Goal: Task Accomplishment & Management: Use online tool/utility

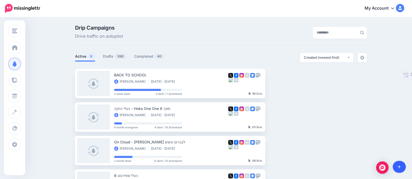
click at [403, 167] on link at bounding box center [398, 167] width 13 height 12
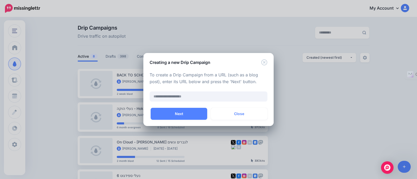
click at [201, 103] on div "To create a Drip Campaign from a URL (such as a blog post), enter its URL below…" at bounding box center [208, 87] width 130 height 43
click at [199, 97] on input "text" at bounding box center [208, 97] width 118 height 10
paste input "**********"
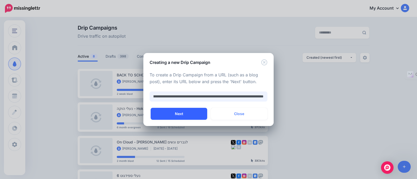
type input "**********"
click at [186, 116] on button "Next" at bounding box center [179, 114] width 57 height 12
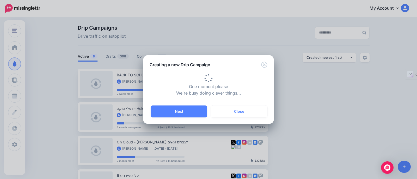
type input "**********"
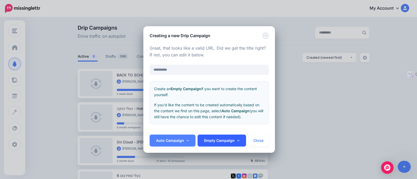
click at [229, 139] on link "Empty Campaign" at bounding box center [221, 141] width 48 height 12
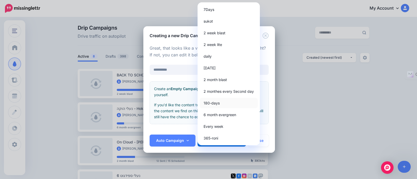
click at [224, 105] on link "180-days" at bounding box center [228, 103] width 58 height 10
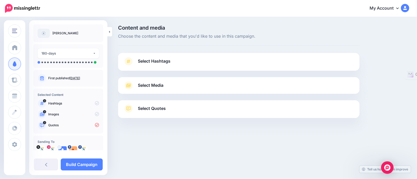
click at [146, 85] on span "Select Media" at bounding box center [151, 85] width 26 height 7
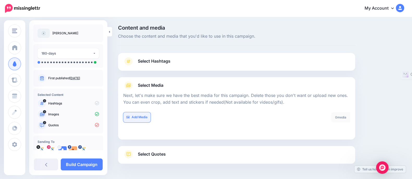
click at [134, 116] on link "Add Media" at bounding box center [136, 118] width 27 height 10
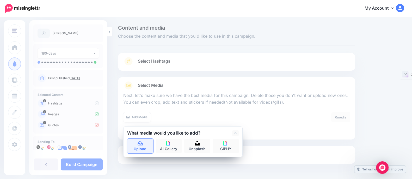
click at [144, 144] on link "Upload" at bounding box center [140, 146] width 26 height 15
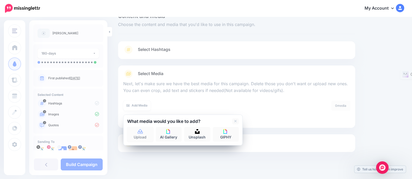
scroll to position [18, 0]
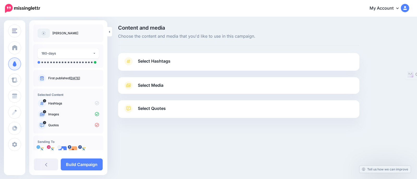
click at [137, 83] on link "Select Media" at bounding box center [238, 86] width 231 height 8
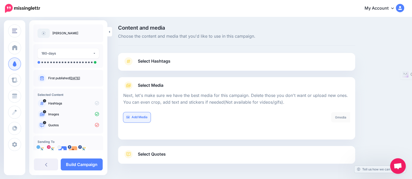
click at [135, 118] on link "Add Media" at bounding box center [136, 118] width 27 height 10
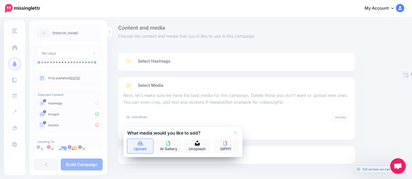
click at [141, 146] on icon at bounding box center [140, 143] width 6 height 5
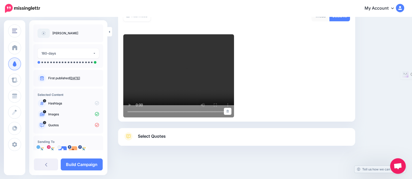
scroll to position [36, 0]
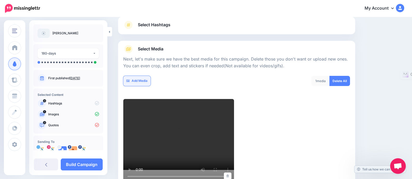
click at [142, 82] on link "Add Media" at bounding box center [136, 81] width 27 height 10
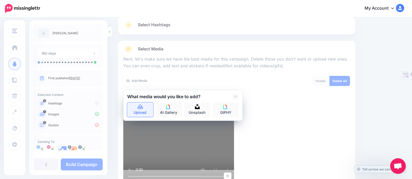
click at [139, 109] on icon at bounding box center [140, 107] width 5 height 5
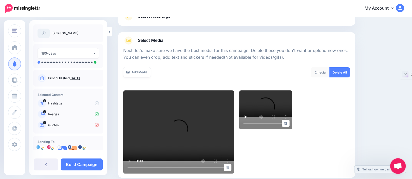
scroll to position [0, 0]
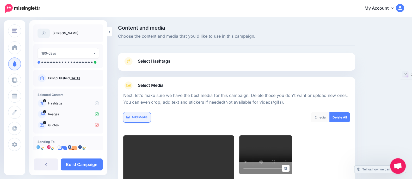
click at [141, 113] on link "Add Media" at bounding box center [136, 118] width 27 height 10
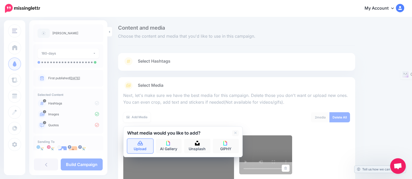
click at [135, 152] on link "Upload" at bounding box center [140, 146] width 26 height 15
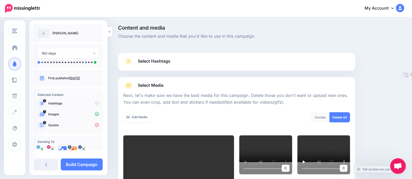
scroll to position [101, 0]
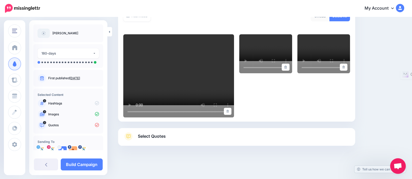
click at [138, 118] on div "Select Media Next, let's make sure we have the best media for this campaign. De…" at bounding box center [236, 49] width 237 height 146
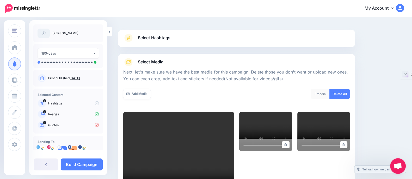
scroll to position [0, 0]
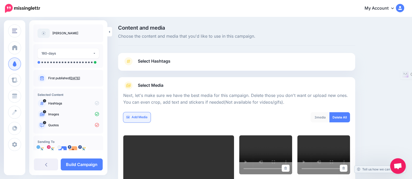
click at [147, 119] on link "Add Media" at bounding box center [136, 118] width 27 height 10
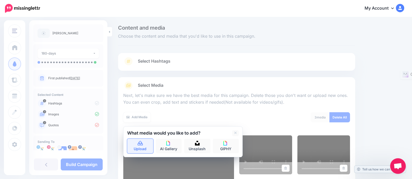
click at [144, 141] on link "Upload" at bounding box center [140, 146] width 26 height 15
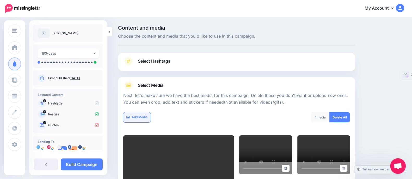
click at [134, 118] on link "Add Media" at bounding box center [136, 118] width 27 height 10
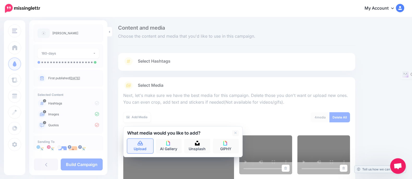
click at [147, 146] on link "Upload" at bounding box center [140, 146] width 26 height 15
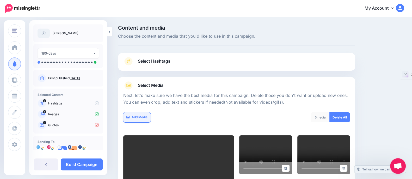
click at [138, 116] on link "Add Media" at bounding box center [136, 118] width 27 height 10
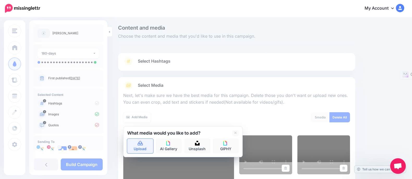
click at [143, 146] on link "Upload" at bounding box center [140, 146] width 26 height 15
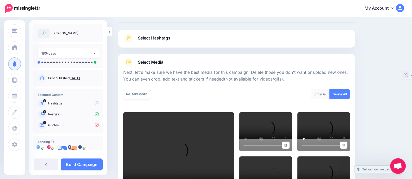
scroll to position [5, 0]
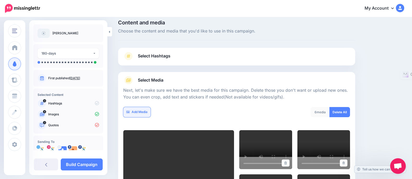
click at [142, 109] on link "Add Media" at bounding box center [136, 112] width 27 height 10
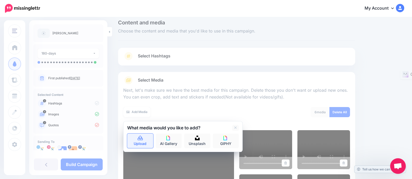
click at [142, 137] on icon at bounding box center [140, 138] width 5 height 5
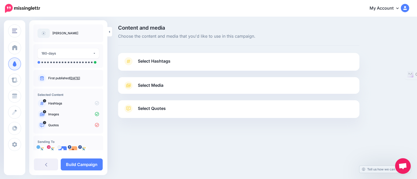
click at [189, 88] on link "Select Media" at bounding box center [238, 86] width 231 height 8
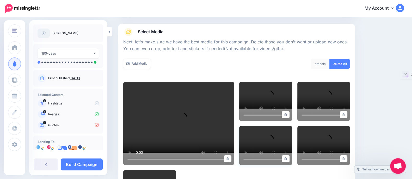
scroll to position [15, 0]
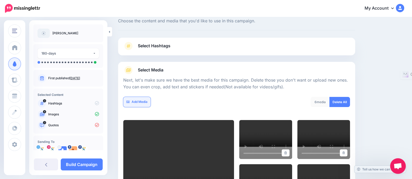
click at [143, 99] on link "Add Media" at bounding box center [136, 102] width 27 height 10
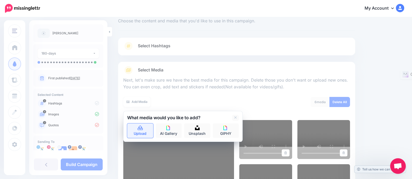
click at [147, 129] on link "Upload" at bounding box center [140, 131] width 26 height 15
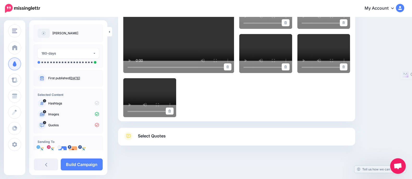
scroll to position [38, 0]
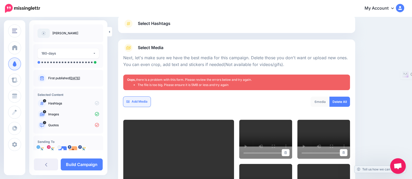
click at [144, 101] on link "Add Media" at bounding box center [136, 102] width 27 height 10
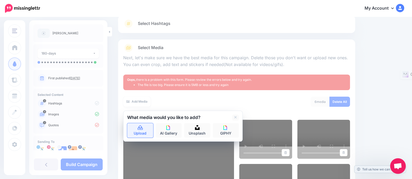
click at [141, 127] on icon at bounding box center [140, 128] width 5 height 5
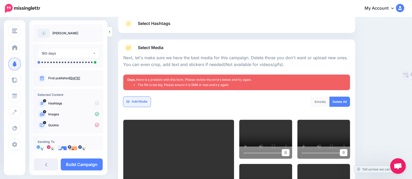
click at [143, 100] on link "Add Media" at bounding box center [136, 102] width 27 height 10
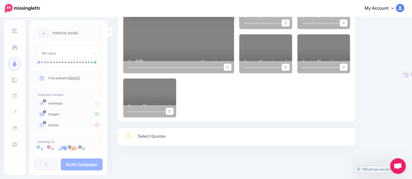
scroll to position [168, 0]
click at [305, 92] on div at bounding box center [236, 54] width 227 height 128
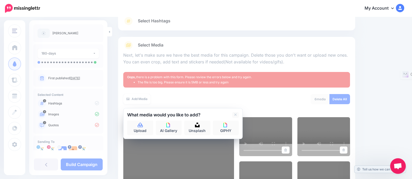
scroll to position [0, 0]
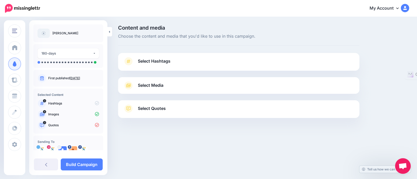
click at [167, 88] on link "Select Media" at bounding box center [238, 86] width 231 height 8
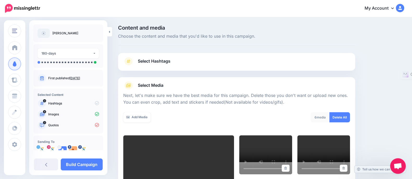
click at [130, 124] on div "Add Media What media would you like to add? Upload AI Gallery Unsplash GIPHY" at bounding box center [177, 121] width 117 height 17
click at [132, 120] on link "Add Media" at bounding box center [136, 118] width 27 height 10
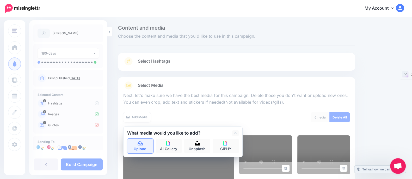
click at [140, 150] on link "Upload" at bounding box center [140, 146] width 26 height 15
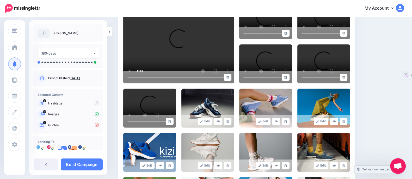
scroll to position [233, 0]
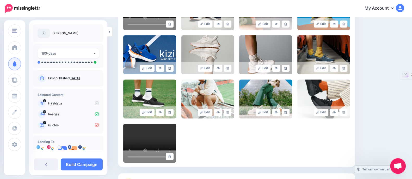
click at [60, 124] on p "Quotes" at bounding box center [73, 125] width 51 height 5
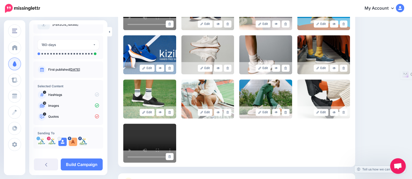
scroll to position [13, 0]
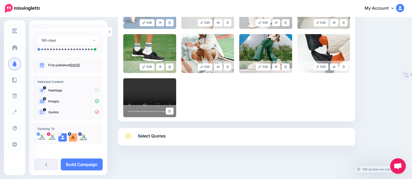
click at [205, 139] on link "Select Quotes" at bounding box center [236, 139] width 227 height 14
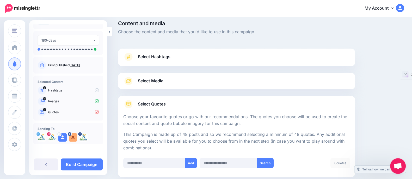
scroll to position [32, 0]
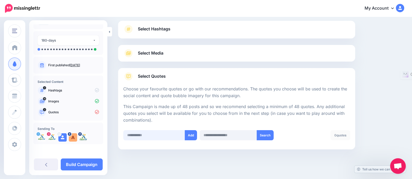
click at [157, 136] on input "text" at bounding box center [154, 135] width 62 height 10
paste input "**********"
type input "**********"
click at [191, 136] on button "Add" at bounding box center [192, 135] width 12 height 10
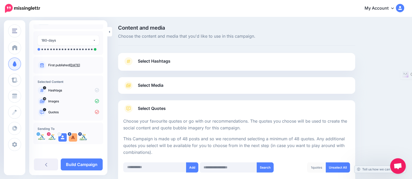
scroll to position [0, 0]
click at [141, 168] on input "text" at bounding box center [154, 168] width 63 height 10
paste input "**********"
type input "**********"
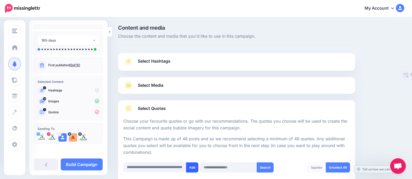
click at [189, 167] on button "Add" at bounding box center [192, 168] width 12 height 10
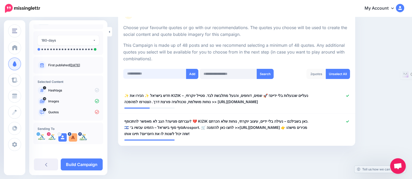
click at [143, 69] on input "text" at bounding box center [154, 74] width 63 height 10
paste input "**********"
type input "**********"
click at [193, 74] on button "Add" at bounding box center [192, 74] width 12 height 10
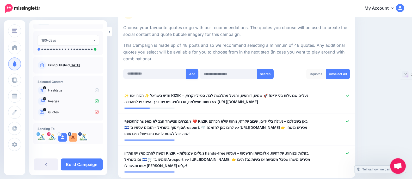
scroll to position [126, 0]
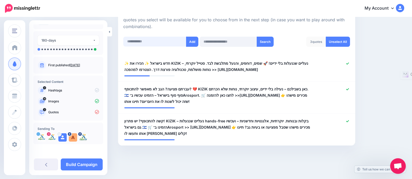
click at [136, 44] on input "text" at bounding box center [154, 42] width 63 height 10
paste input "**********"
type input "**********"
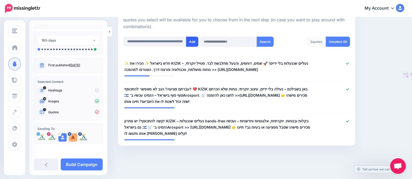
click at [194, 38] on button "Add" at bounding box center [192, 42] width 12 height 10
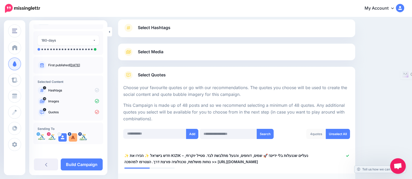
scroll to position [28, 0]
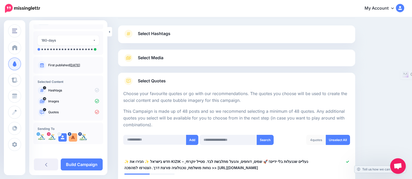
click at [152, 148] on div "Add Search 4 quotes Unselect All" at bounding box center [236, 143] width 229 height 17
click at [151, 145] on div "Add Search 4 quotes Unselect All" at bounding box center [236, 143] width 229 height 17
click at [151, 142] on input "text" at bounding box center [154, 140] width 63 height 10
paste input "**********"
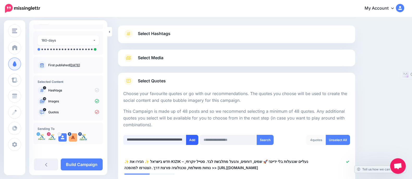
type input "**********"
click at [192, 143] on button "Add" at bounding box center [192, 140] width 12 height 10
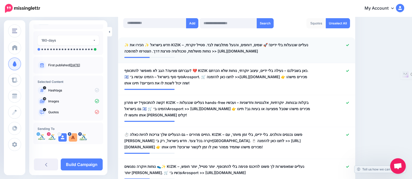
scroll to position [117, 0]
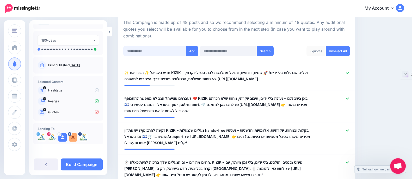
click at [144, 51] on input "text" at bounding box center [154, 51] width 63 height 10
paste input "**********"
type input "**********"
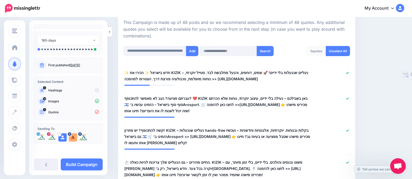
click at [189, 51] on button "Add" at bounding box center [192, 51] width 12 height 10
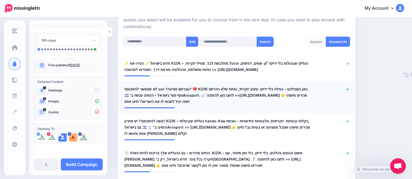
scroll to position [52, 0]
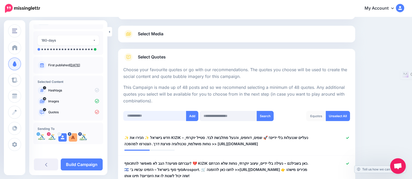
click at [154, 115] on input "text" at bounding box center [154, 116] width 63 height 10
paste input "**********"
type input "**********"
click at [193, 116] on button "Add" at bounding box center [192, 116] width 12 height 10
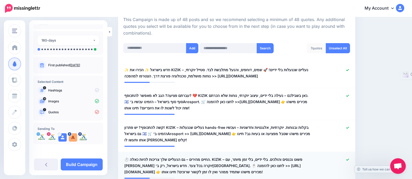
scroll to position [84, 0]
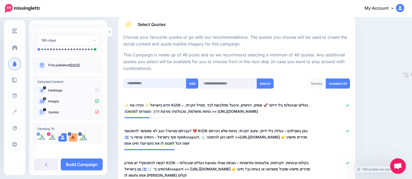
click at [133, 85] on input "text" at bounding box center [154, 84] width 63 height 10
paste input "**********"
type input "**********"
click at [191, 83] on button "Add" at bounding box center [192, 84] width 12 height 10
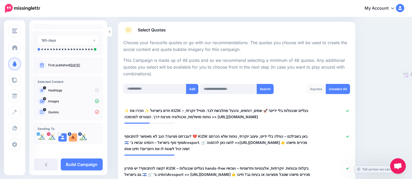
scroll to position [52, 0]
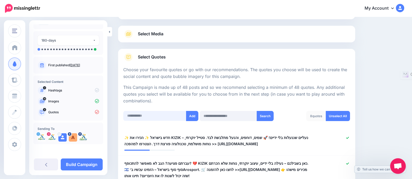
click at [137, 118] on input "text" at bounding box center [154, 116] width 63 height 10
paste input "**********"
type input "**********"
click at [189, 116] on button "Add" at bounding box center [192, 116] width 12 height 10
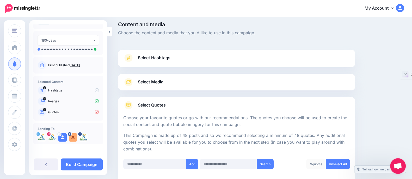
scroll to position [0, 0]
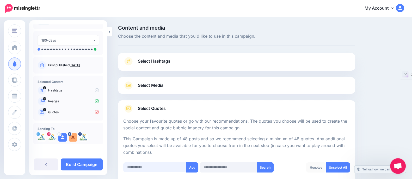
click at [153, 167] on input "text" at bounding box center [154, 168] width 63 height 10
paste input "**********"
type input "**********"
click at [187, 167] on button "Add" at bounding box center [192, 168] width 12 height 10
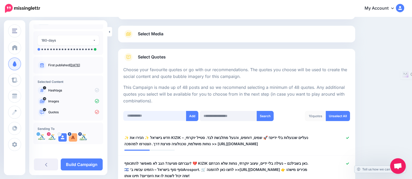
click at [142, 114] on input "text" at bounding box center [154, 116] width 63 height 10
paste input "**********"
type input "**********"
click at [188, 117] on button "Add" at bounding box center [192, 116] width 12 height 10
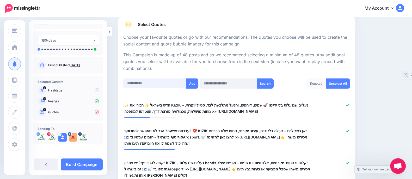
click at [135, 82] on input "text" at bounding box center [154, 84] width 63 height 10
paste input "**********"
type input "**********"
click at [195, 81] on button "Add" at bounding box center [192, 84] width 12 height 10
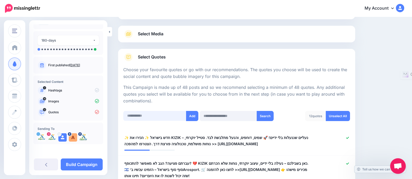
click at [145, 115] on input "text" at bounding box center [154, 116] width 63 height 10
paste input "**********"
type input "**********"
drag, startPoint x: 191, startPoint y: 118, endPoint x: 198, endPoint y: 117, distance: 7.1
click at [191, 118] on button "Add" at bounding box center [192, 116] width 12 height 10
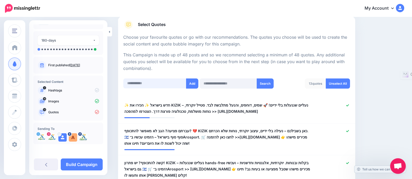
click at [146, 85] on input "text" at bounding box center [154, 84] width 63 height 10
paste input "**********"
type input "**********"
drag, startPoint x: 189, startPoint y: 82, endPoint x: 205, endPoint y: 96, distance: 21.6
click at [189, 82] on button "Add" at bounding box center [192, 84] width 12 height 10
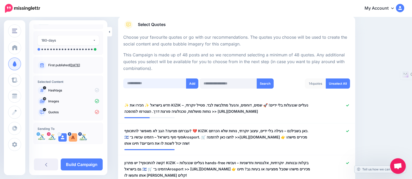
click at [149, 83] on input "text" at bounding box center [154, 84] width 63 height 10
paste input "**********"
type input "**********"
click at [191, 83] on button "Add" at bounding box center [192, 84] width 12 height 10
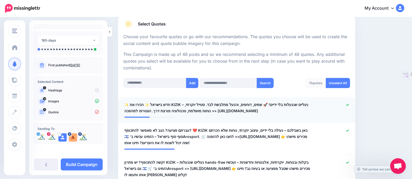
scroll to position [84, 0]
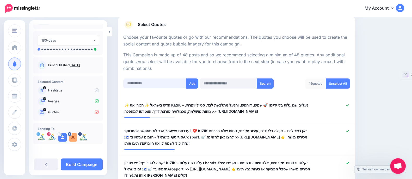
click at [163, 82] on input "text" at bounding box center [154, 84] width 63 height 10
paste input "**********"
type input "**********"
click at [189, 85] on button "Add" at bounding box center [192, 84] width 12 height 10
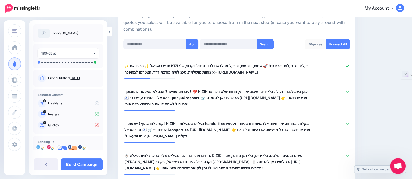
scroll to position [84, 0]
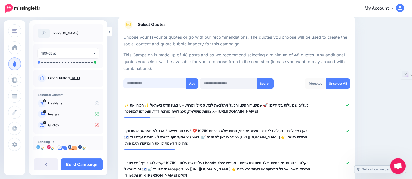
click at [152, 80] on input "text" at bounding box center [154, 84] width 63 height 10
paste input "**********"
type input "**********"
drag, startPoint x: 193, startPoint y: 84, endPoint x: 193, endPoint y: 92, distance: 8.3
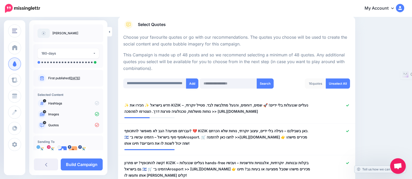
click at [193, 84] on button "Add" at bounding box center [192, 84] width 12 height 10
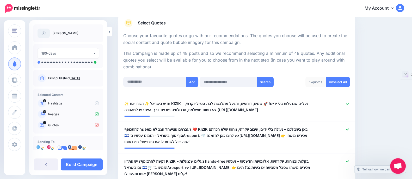
scroll to position [84, 0]
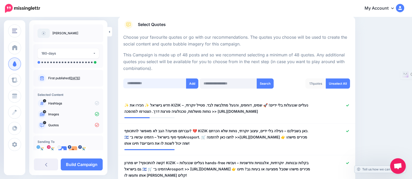
drag, startPoint x: 140, startPoint y: 83, endPoint x: 152, endPoint y: 84, distance: 12.4
click at [140, 83] on input "text" at bounding box center [154, 84] width 63 height 10
paste input "**********"
type input "**********"
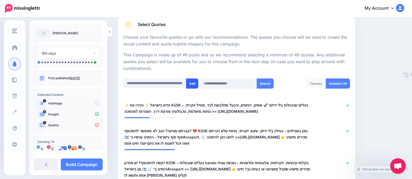
click at [191, 84] on button "Add" at bounding box center [192, 84] width 12 height 10
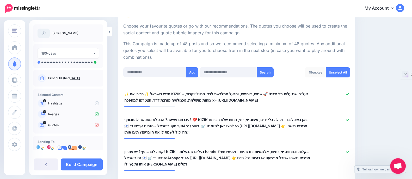
scroll to position [19, 0]
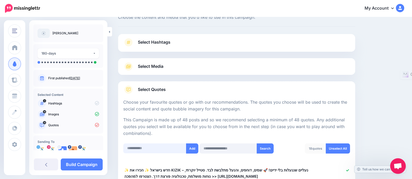
click at [149, 148] on input "text" at bounding box center [154, 149] width 63 height 10
paste input "**********"
type input "**********"
click at [190, 149] on button "Add" at bounding box center [192, 149] width 12 height 10
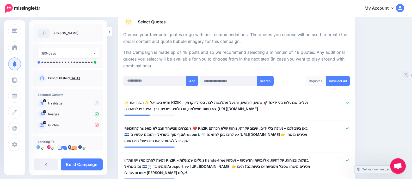
scroll to position [52, 0]
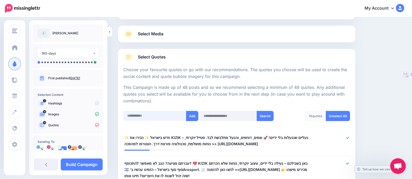
click at [148, 115] on input "text" at bounding box center [154, 116] width 63 height 10
paste input "**********"
type input "**********"
click at [189, 117] on button "Add" at bounding box center [192, 116] width 12 height 10
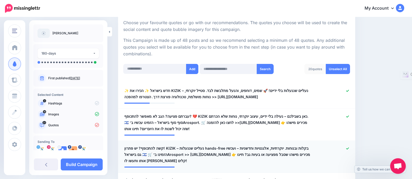
scroll to position [54, 0]
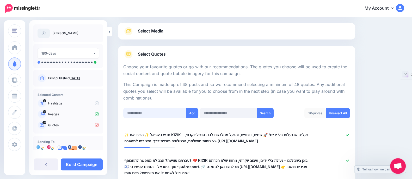
click at [159, 117] on input "text" at bounding box center [154, 113] width 63 height 10
paste input "**********"
type input "**********"
click at [190, 112] on button "Add" at bounding box center [192, 113] width 12 height 10
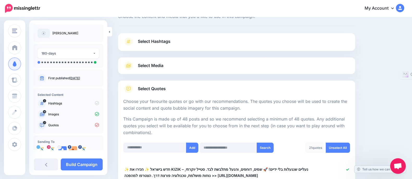
scroll to position [19, 0]
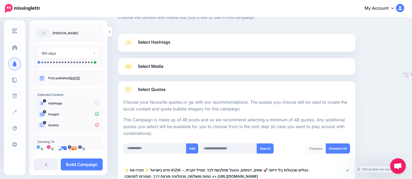
click at [162, 155] on div "Add Search 21 quotes Unselect All" at bounding box center [236, 152] width 229 height 17
click at [161, 152] on input "text" at bounding box center [154, 149] width 63 height 10
paste input "**********"
type input "**********"
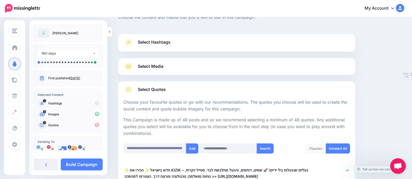
click at [191, 148] on button "Add" at bounding box center [192, 149] width 12 height 10
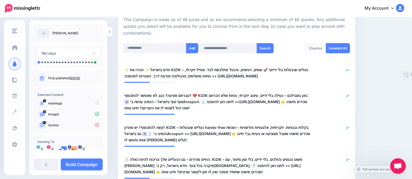
scroll to position [118, 0]
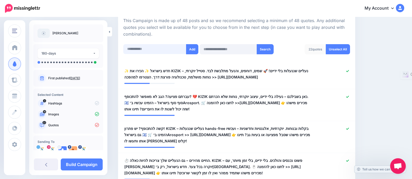
click at [162, 52] on input "text" at bounding box center [154, 49] width 63 height 10
paste input "**********"
type input "**********"
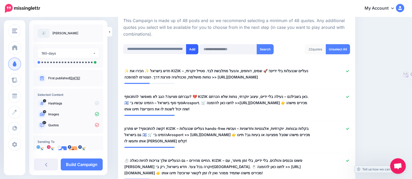
click at [190, 53] on button "Add" at bounding box center [192, 49] width 12 height 10
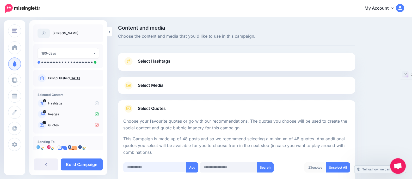
click at [158, 167] on input "text" at bounding box center [154, 168] width 63 height 10
paste input "**********"
type input "**********"
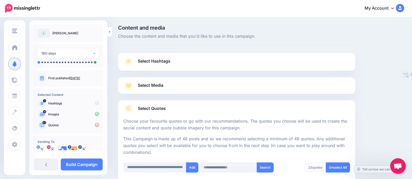
click at [189, 171] on button "Add" at bounding box center [192, 168] width 12 height 10
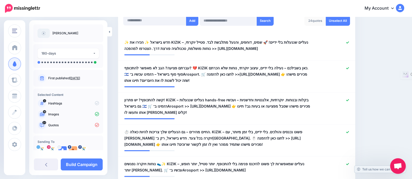
scroll to position [117, 0]
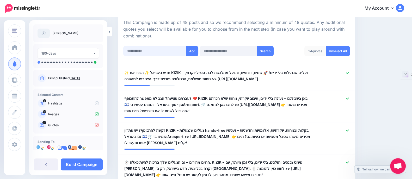
click at [144, 51] on input "text" at bounding box center [154, 51] width 63 height 10
paste input "**********"
type input "**********"
click at [191, 51] on button "Add" at bounding box center [192, 51] width 12 height 10
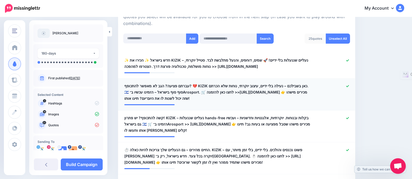
scroll to position [52, 0]
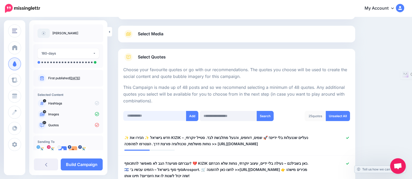
click at [159, 120] on input "text" at bounding box center [154, 116] width 63 height 10
paste input "**********"
type input "**********"
click at [189, 115] on button "Add" at bounding box center [192, 116] width 12 height 10
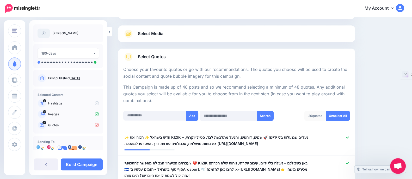
scroll to position [52, 0]
click at [150, 114] on input "text" at bounding box center [154, 116] width 63 height 10
paste input "**********"
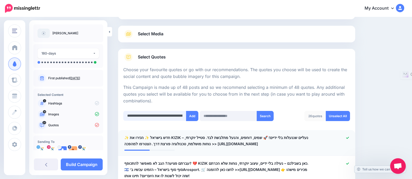
scroll to position [0, 361]
type input "**********"
click at [191, 116] on button "Add" at bounding box center [192, 116] width 12 height 10
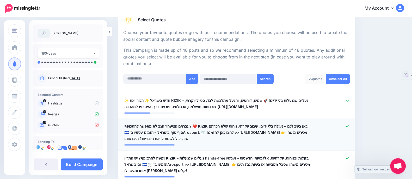
scroll to position [98, 0]
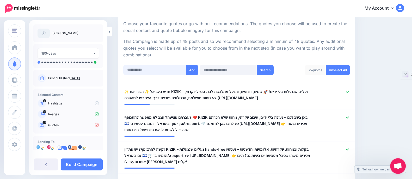
click at [162, 68] on input "text" at bounding box center [154, 70] width 63 height 10
click at [191, 69] on button "Add" at bounding box center [192, 70] width 12 height 10
drag, startPoint x: 166, startPoint y: 70, endPoint x: 163, endPoint y: 65, distance: 5.7
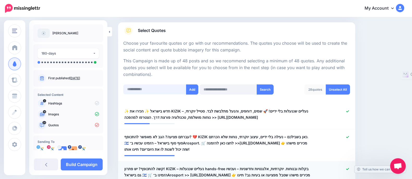
scroll to position [0, 0]
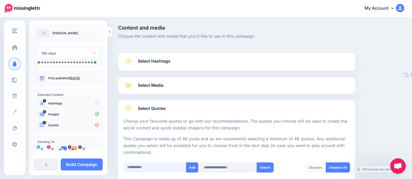
drag, startPoint x: 163, startPoint y: 169, endPoint x: 164, endPoint y: 166, distance: 3.1
click at [164, 167] on input "text" at bounding box center [154, 168] width 63 height 10
type input "*"
type input "********"
drag, startPoint x: 189, startPoint y: 165, endPoint x: 189, endPoint y: 161, distance: 3.9
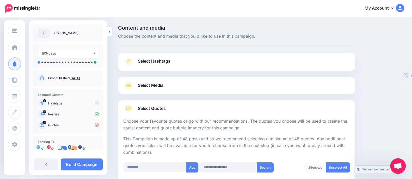
click at [189, 164] on button "Add" at bounding box center [192, 168] width 12 height 10
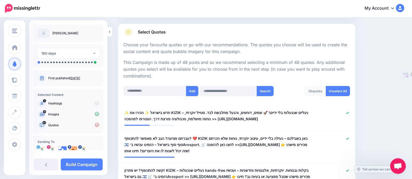
scroll to position [19, 0]
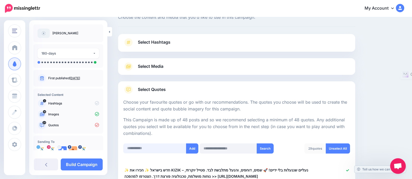
drag, startPoint x: 151, startPoint y: 151, endPoint x: 158, endPoint y: 154, distance: 7.0
click at [151, 151] on input "text" at bounding box center [154, 149] width 63 height 10
type input "********"
click at [190, 151] on button "Add" at bounding box center [192, 149] width 12 height 10
click at [159, 151] on input "text" at bounding box center [154, 149] width 63 height 10
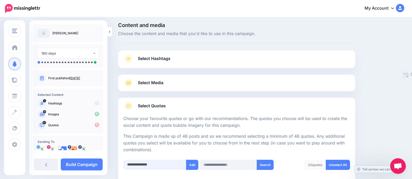
scroll to position [0, 0]
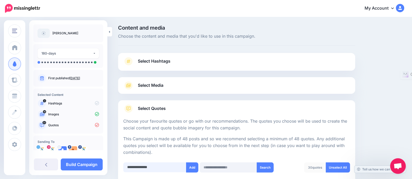
type input "**********"
click at [148, 64] on span "Select Hashtags" at bounding box center [154, 61] width 33 height 7
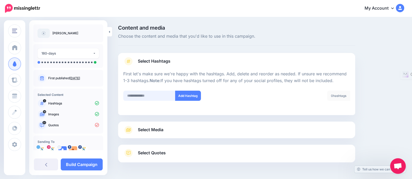
click at [159, 94] on input "text" at bounding box center [149, 96] width 52 height 10
type input "**********"
click at [186, 98] on button "Add Hashtag" at bounding box center [188, 96] width 26 height 10
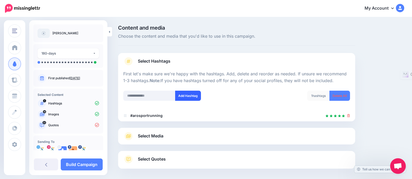
scroll to position [23, 0]
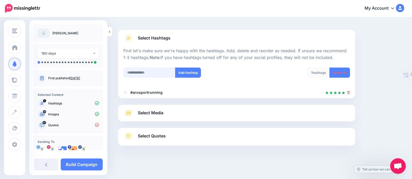
click at [156, 72] on input "text" at bounding box center [149, 73] width 52 height 10
type input "********"
click at [182, 73] on button "Add Hashtag" at bounding box center [188, 73] width 26 height 10
click at [157, 71] on input "text" at bounding box center [149, 73] width 52 height 10
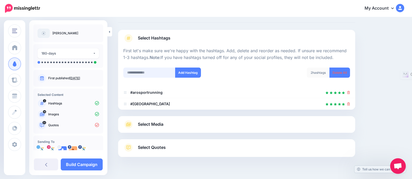
scroll to position [35, 0]
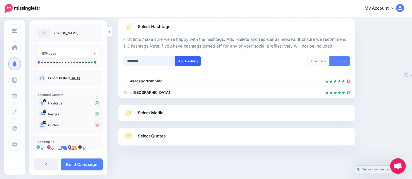
type input "********"
click at [182, 61] on button "Add Hashtag" at bounding box center [188, 61] width 26 height 10
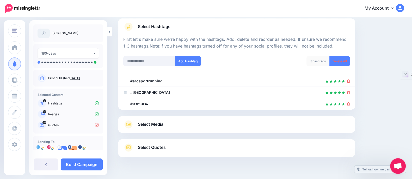
scroll to position [46, 0]
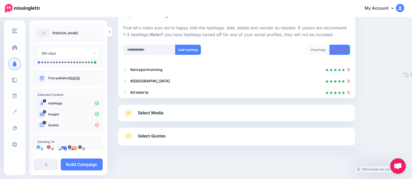
click at [288, 63] on div at bounding box center [236, 62] width 227 height 3
click at [153, 50] on input "text" at bounding box center [149, 50] width 52 height 10
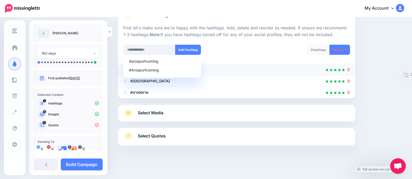
click at [257, 70] on div at bounding box center [236, 70] width 227 height 6
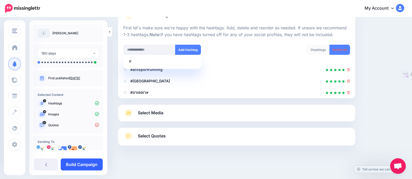
click at [81, 167] on link "Build Campaign" at bounding box center [82, 165] width 42 height 12
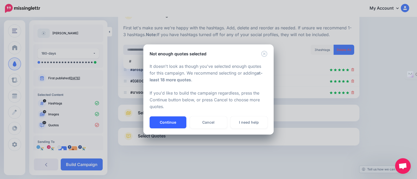
click at [179, 121] on button "Continue" at bounding box center [167, 123] width 37 height 12
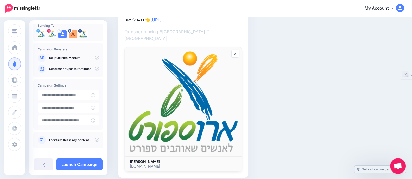
scroll to position [32, 0]
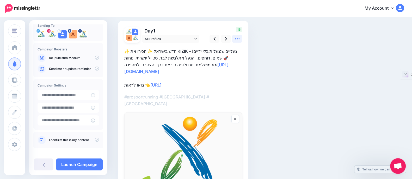
click at [240, 36] on icon at bounding box center [236, 38] width 5 height 5
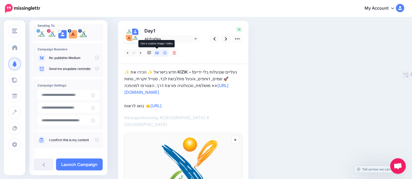
click at [155, 50] on link at bounding box center [157, 53] width 8 height 8
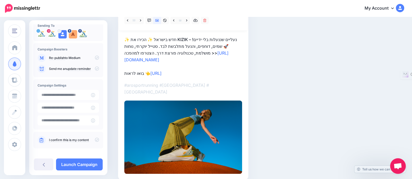
scroll to position [82, 0]
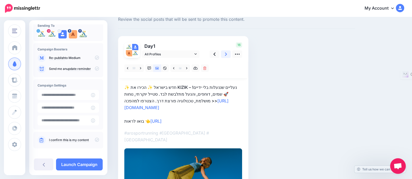
click at [223, 51] on link at bounding box center [226, 55] width 10 height 8
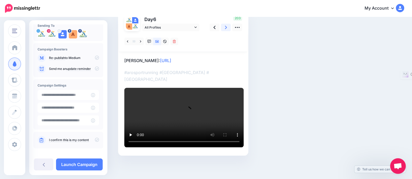
scroll to position [0, 0]
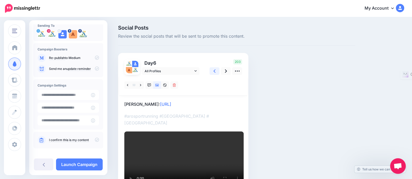
click at [211, 71] on link at bounding box center [214, 71] width 10 height 8
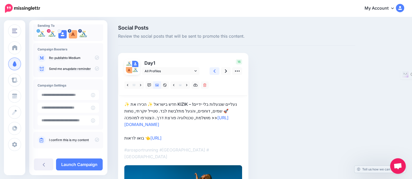
click at [211, 71] on link at bounding box center [214, 71] width 10 height 8
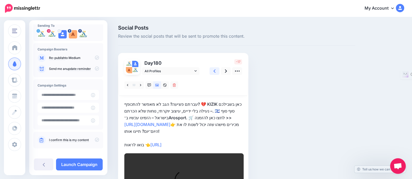
click at [211, 71] on link at bounding box center [214, 71] width 10 height 8
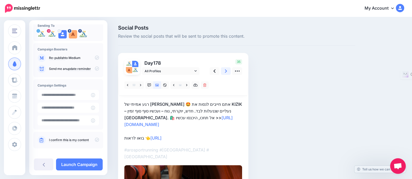
click at [228, 70] on link at bounding box center [226, 71] width 10 height 8
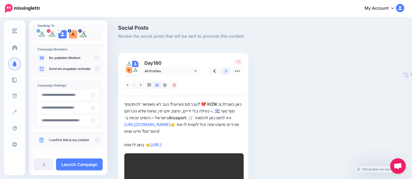
click at [228, 70] on link at bounding box center [226, 71] width 10 height 8
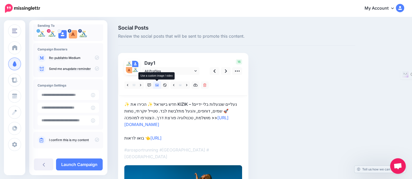
click at [156, 85] on icon at bounding box center [157, 85] width 4 height 3
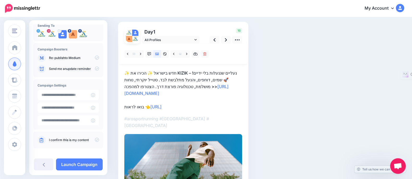
scroll to position [29, 0]
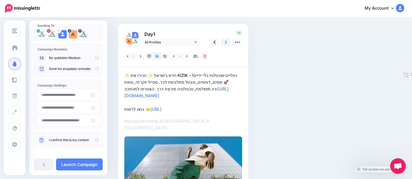
click at [226, 44] on icon at bounding box center [226, 42] width 2 height 5
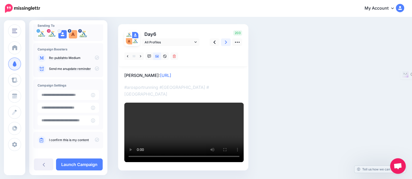
click at [224, 41] on link at bounding box center [226, 43] width 10 height 8
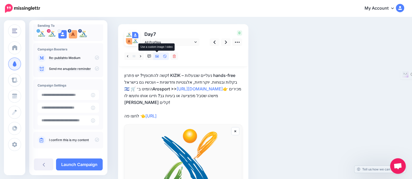
click at [157, 56] on icon at bounding box center [157, 57] width 4 height 4
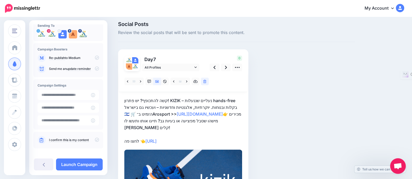
scroll to position [0, 0]
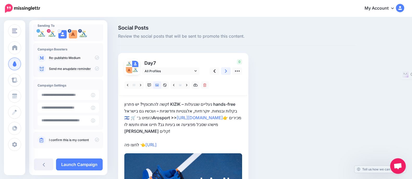
click at [226, 72] on icon at bounding box center [226, 71] width 2 height 3
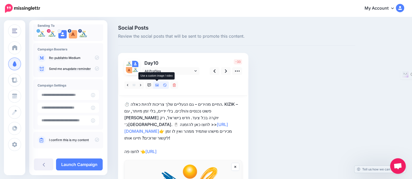
click at [156, 87] on link at bounding box center [157, 86] width 8 height 8
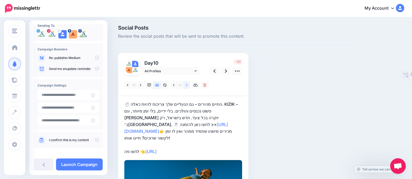
click at [187, 84] on icon at bounding box center [186, 86] width 1 height 4
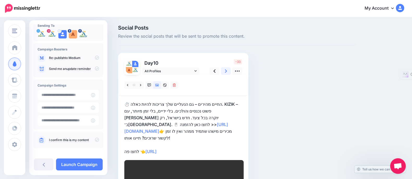
click at [225, 70] on icon at bounding box center [226, 70] width 2 height 5
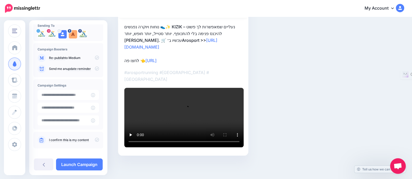
scroll to position [21, 0]
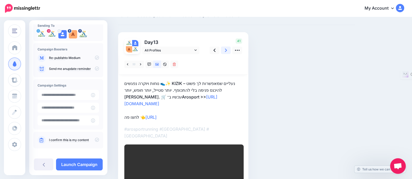
click at [225, 52] on icon at bounding box center [226, 50] width 2 height 5
click at [226, 51] on icon at bounding box center [226, 50] width 2 height 5
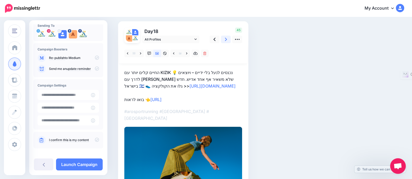
scroll to position [0, 0]
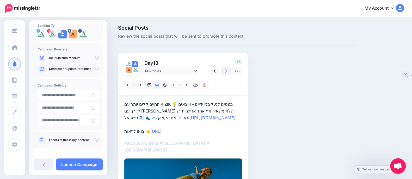
click at [223, 74] on link at bounding box center [226, 71] width 10 height 8
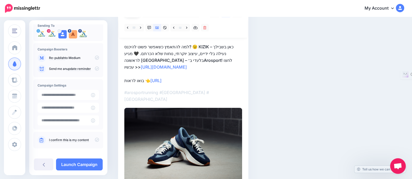
scroll to position [17, 0]
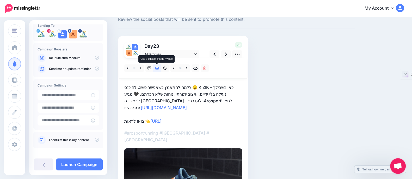
click at [159, 67] on icon at bounding box center [157, 68] width 4 height 3
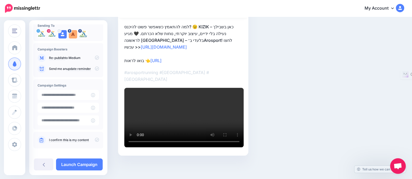
scroll to position [0, 0]
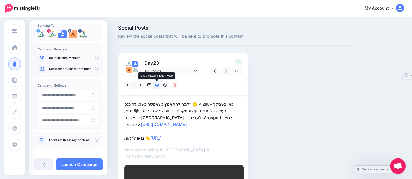
click at [157, 84] on icon at bounding box center [157, 86] width 4 height 4
click at [158, 85] on icon at bounding box center [157, 85] width 4 height 3
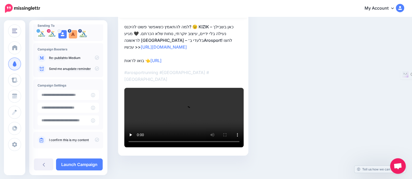
scroll to position [32, 0]
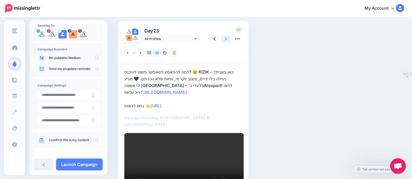
click at [225, 39] on icon at bounding box center [226, 38] width 2 height 5
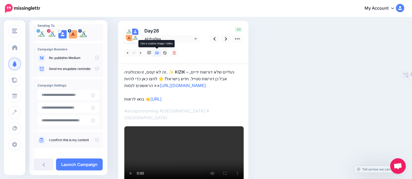
click at [156, 52] on icon at bounding box center [157, 53] width 4 height 3
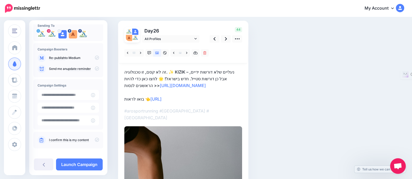
click at [228, 34] on div "44" at bounding box center [225, 35] width 42 height 16
click at [225, 38] on icon at bounding box center [226, 38] width 2 height 5
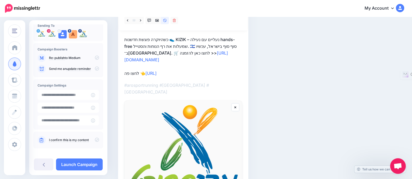
scroll to position [0, 0]
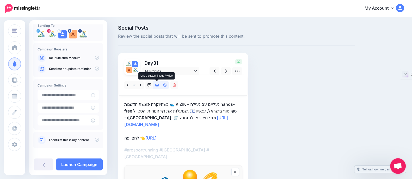
click at [157, 88] on link at bounding box center [157, 86] width 8 height 8
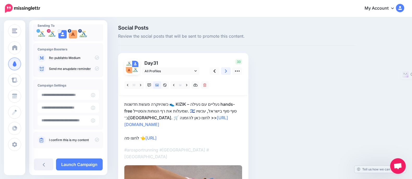
click at [225, 71] on icon at bounding box center [226, 71] width 2 height 3
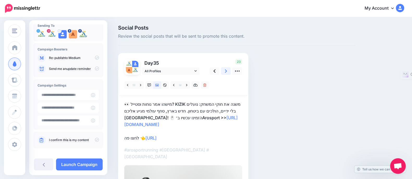
click at [223, 74] on link at bounding box center [226, 71] width 10 height 8
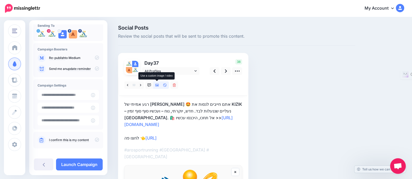
click at [155, 85] on link at bounding box center [157, 86] width 8 height 8
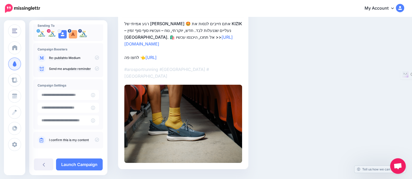
scroll to position [15, 0]
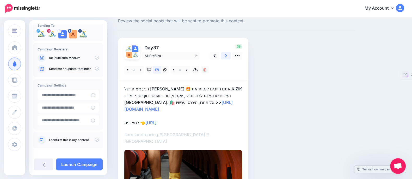
drag, startPoint x: 225, startPoint y: 54, endPoint x: 225, endPoint y: 59, distance: 4.4
click at [225, 54] on icon at bounding box center [226, 55] width 2 height 3
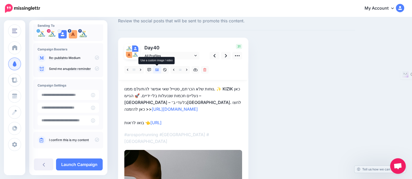
click at [155, 70] on link at bounding box center [157, 70] width 8 height 8
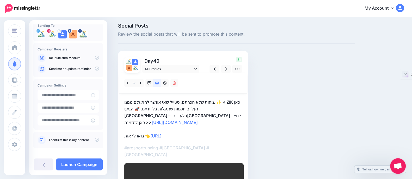
scroll to position [0, 0]
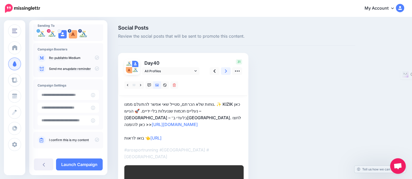
click at [225, 69] on icon at bounding box center [226, 70] width 2 height 5
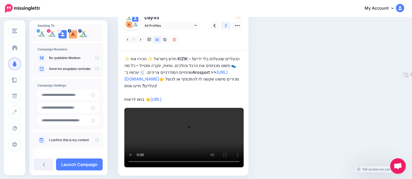
scroll to position [35, 0]
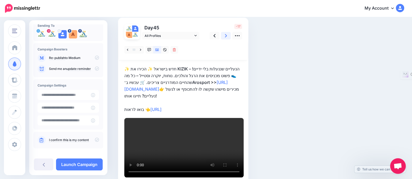
click at [223, 38] on link at bounding box center [226, 36] width 10 height 8
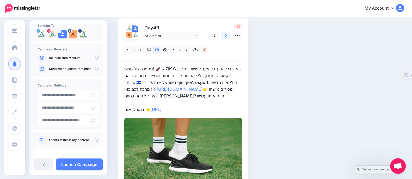
click at [223, 36] on link at bounding box center [226, 36] width 10 height 8
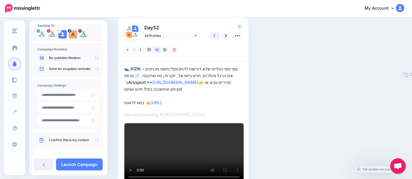
click at [211, 35] on link at bounding box center [214, 36] width 10 height 8
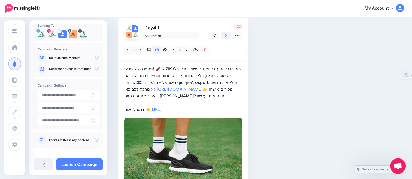
click at [225, 35] on icon at bounding box center [226, 35] width 2 height 5
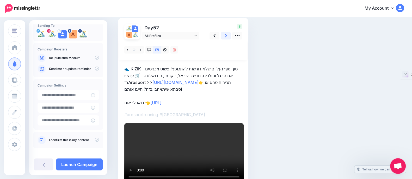
click at [225, 35] on icon at bounding box center [226, 35] width 2 height 5
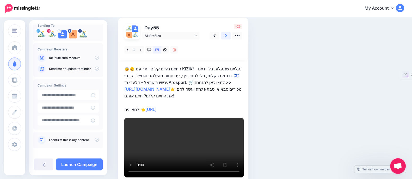
click at [225, 33] on icon at bounding box center [226, 35] width 2 height 5
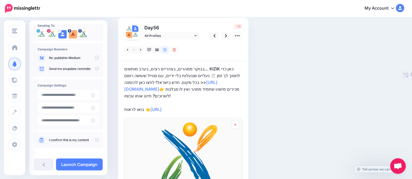
click at [234, 126] on icon at bounding box center [235, 124] width 2 height 3
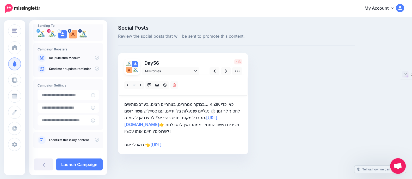
scroll to position [0, 0]
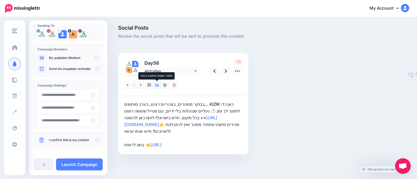
click at [159, 86] on link at bounding box center [157, 86] width 8 height 8
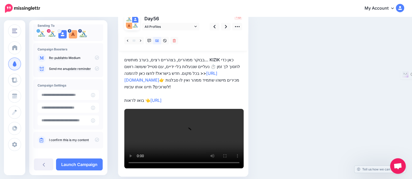
scroll to position [8, 0]
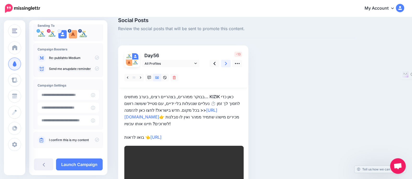
click at [227, 61] on link at bounding box center [226, 64] width 10 height 8
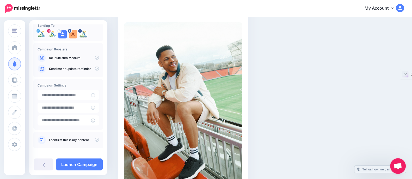
scroll to position [40, 0]
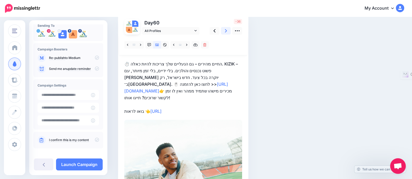
click at [228, 29] on link at bounding box center [226, 31] width 10 height 8
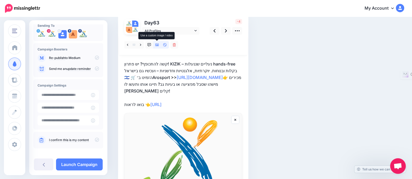
click at [158, 46] on icon at bounding box center [157, 45] width 4 height 3
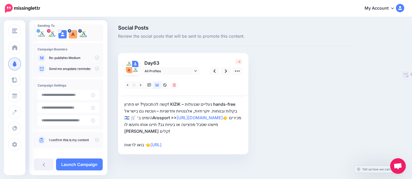
scroll to position [0, 0]
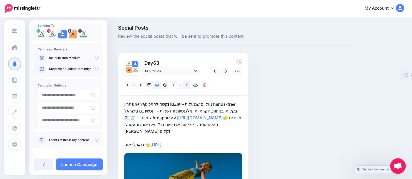
click at [186, 87] on icon at bounding box center [186, 86] width 1 height 4
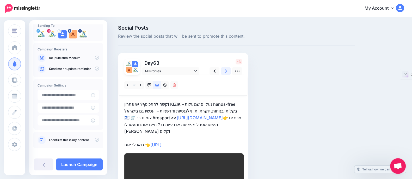
click at [225, 67] on div "-3" at bounding box center [225, 67] width 42 height 16
click at [228, 71] on link at bounding box center [226, 71] width 10 height 8
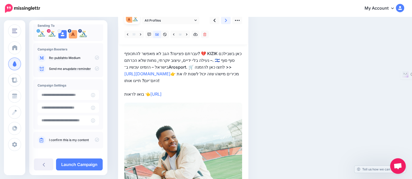
scroll to position [32, 0]
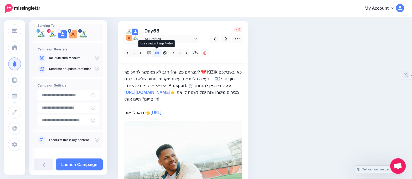
click at [159, 52] on link at bounding box center [157, 53] width 8 height 8
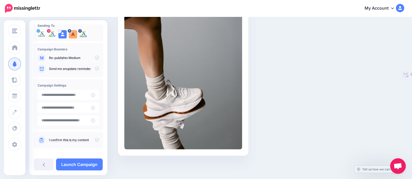
scroll to position [53, 0]
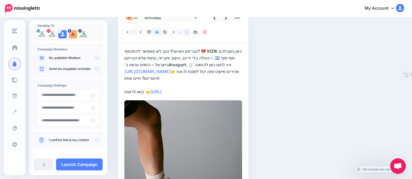
click at [186, 30] on icon at bounding box center [186, 32] width 1 height 4
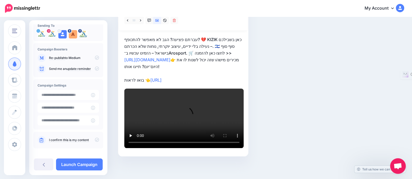
scroll to position [0, 0]
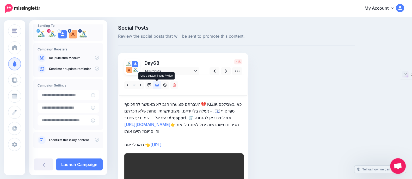
click at [155, 85] on icon at bounding box center [157, 86] width 4 height 4
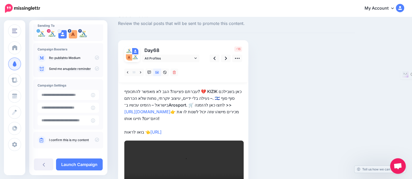
scroll to position [32, 0]
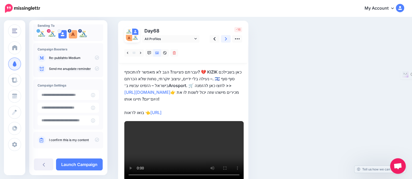
click at [227, 41] on link at bounding box center [226, 39] width 10 height 8
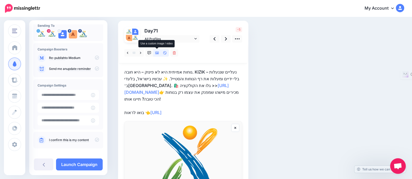
click at [156, 53] on icon at bounding box center [157, 53] width 4 height 4
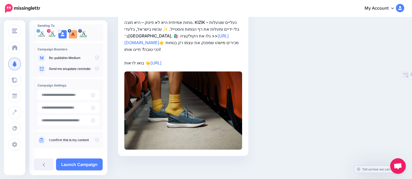
scroll to position [0, 0]
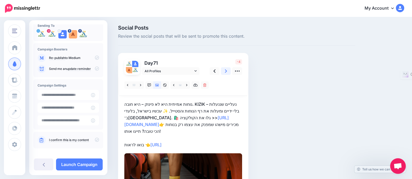
click at [226, 69] on icon at bounding box center [226, 70] width 2 height 5
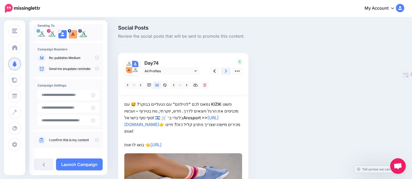
click at [226, 70] on icon at bounding box center [226, 70] width 2 height 5
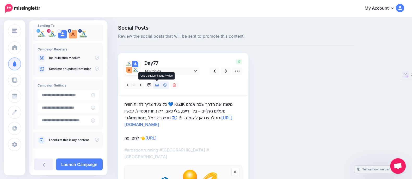
click at [156, 84] on icon at bounding box center [157, 86] width 4 height 4
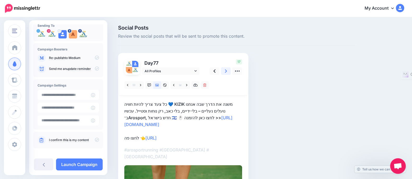
click at [224, 70] on link at bounding box center [226, 71] width 10 height 8
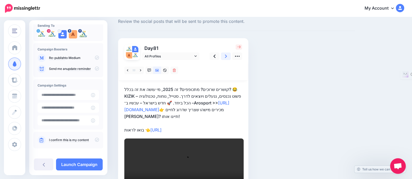
scroll to position [0, 0]
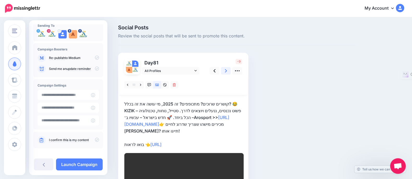
drag, startPoint x: 226, startPoint y: 68, endPoint x: 208, endPoint y: 88, distance: 26.6
click at [226, 68] on icon at bounding box center [226, 70] width 2 height 5
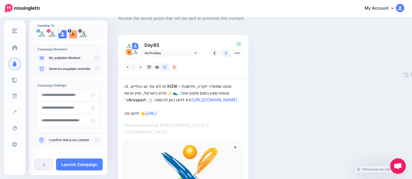
scroll to position [33, 0]
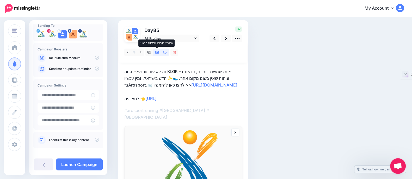
click at [154, 52] on link at bounding box center [157, 53] width 8 height 8
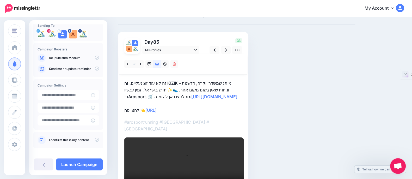
scroll to position [0, 0]
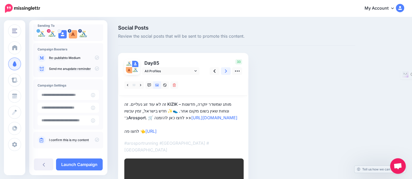
drag, startPoint x: 223, startPoint y: 67, endPoint x: 221, endPoint y: 71, distance: 4.3
click at [224, 67] on link at bounding box center [226, 71] width 10 height 8
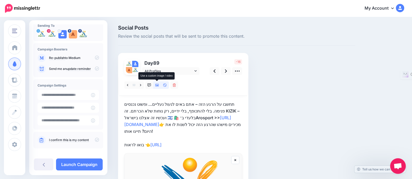
click at [158, 85] on icon at bounding box center [157, 85] width 4 height 3
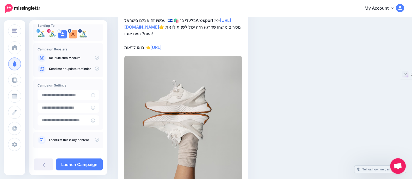
scroll to position [32, 0]
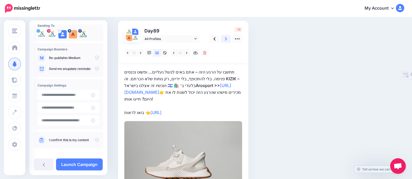
click at [225, 39] on icon at bounding box center [226, 38] width 2 height 5
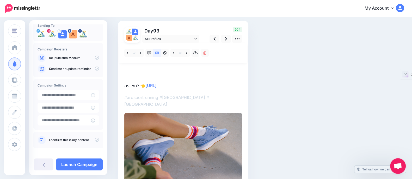
click at [151, 71] on p "לחצו פה 👈 https://lttr.ai/AiOxY" at bounding box center [183, 79] width 118 height 20
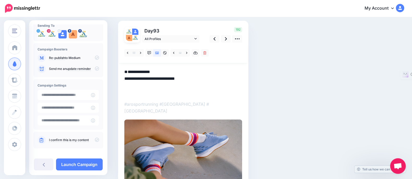
click at [148, 86] on textarea "**********" at bounding box center [183, 82] width 118 height 27
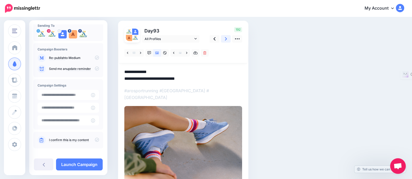
click at [224, 40] on link at bounding box center [226, 39] width 10 height 8
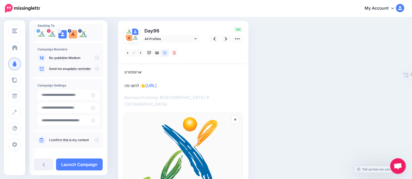
click at [153, 70] on p "ארוספורט לחצו פה 👈 https://lttr.ai/AiOxY" at bounding box center [183, 79] width 118 height 20
drag, startPoint x: 153, startPoint y: 70, endPoint x: 117, endPoint y: 70, distance: 35.2
click at [117, 70] on div "Social Posts Review the social posts that will be sent to promote this content.…" at bounding box center [236, 126] width 245 height 267
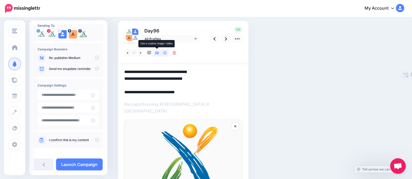
click at [155, 52] on icon at bounding box center [157, 53] width 4 height 3
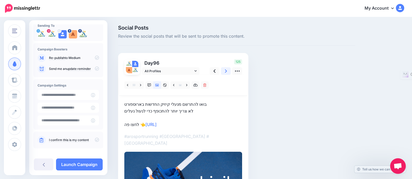
click at [223, 71] on link at bounding box center [226, 71] width 10 height 8
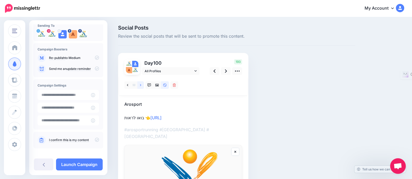
click at [139, 85] on link at bounding box center [140, 86] width 7 height 8
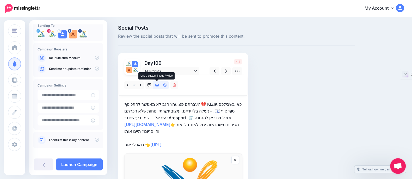
click at [157, 84] on icon at bounding box center [157, 86] width 4 height 4
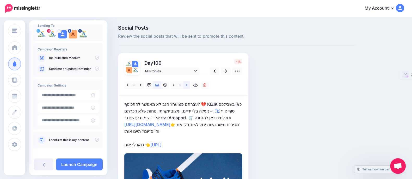
click at [188, 83] on link at bounding box center [186, 86] width 7 height 8
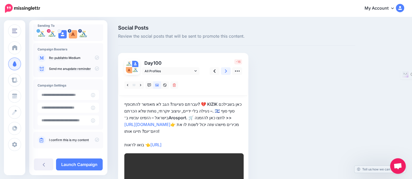
click at [226, 73] on icon at bounding box center [226, 70] width 2 height 5
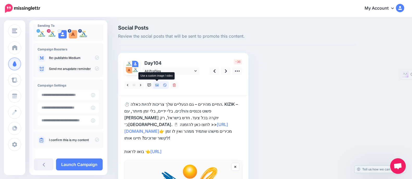
click at [156, 86] on icon at bounding box center [157, 86] width 4 height 4
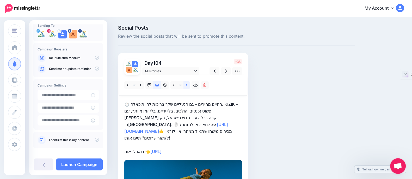
click at [187, 86] on link at bounding box center [186, 86] width 7 height 8
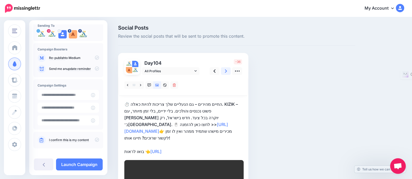
click at [223, 70] on link at bounding box center [226, 71] width 10 height 8
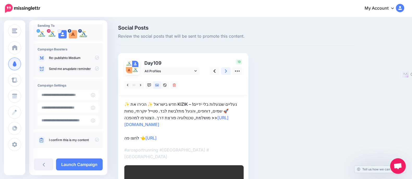
click at [228, 70] on link at bounding box center [226, 71] width 10 height 8
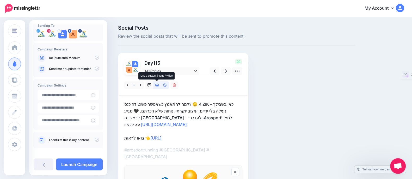
click at [156, 84] on icon at bounding box center [157, 85] width 4 height 3
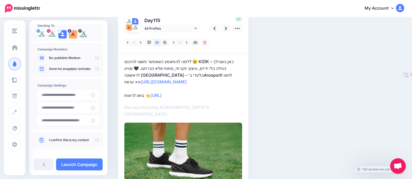
scroll to position [32, 0]
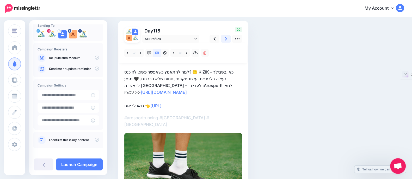
click at [224, 39] on link at bounding box center [226, 39] width 10 height 8
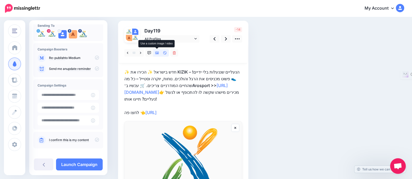
click at [156, 53] on icon at bounding box center [157, 53] width 4 height 3
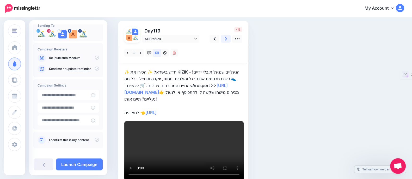
drag, startPoint x: 228, startPoint y: 38, endPoint x: 234, endPoint y: 51, distance: 13.9
click at [228, 38] on link at bounding box center [226, 39] width 10 height 8
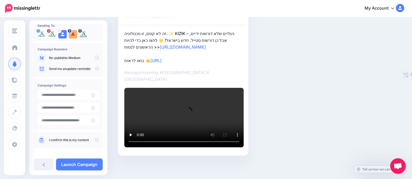
scroll to position [0, 0]
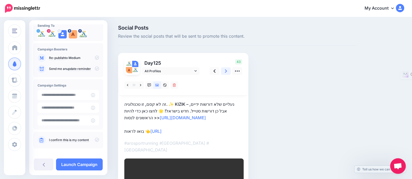
click at [224, 69] on link at bounding box center [226, 71] width 10 height 8
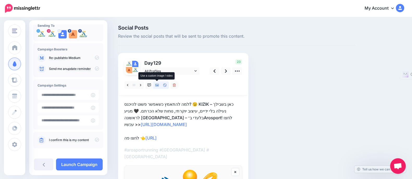
click at [158, 86] on icon at bounding box center [157, 85] width 4 height 3
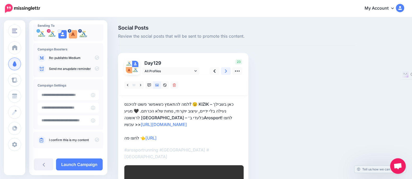
click at [226, 69] on icon at bounding box center [226, 70] width 2 height 5
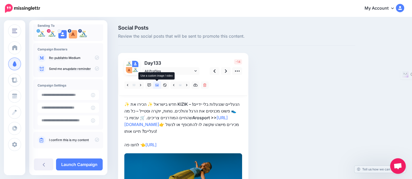
click at [158, 84] on icon at bounding box center [157, 86] width 4 height 4
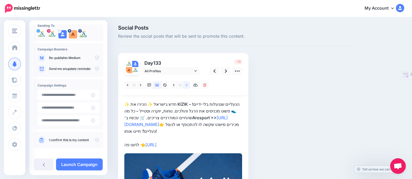
click at [186, 86] on icon at bounding box center [186, 85] width 1 height 2
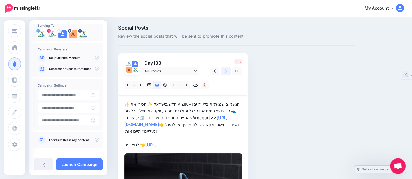
click at [224, 70] on link at bounding box center [226, 71] width 10 height 8
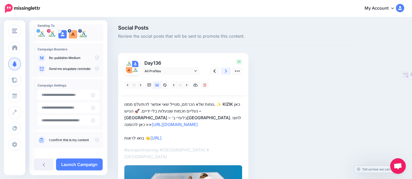
click at [225, 72] on icon at bounding box center [226, 71] width 2 height 3
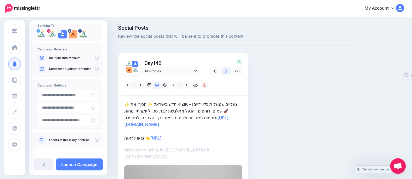
click at [225, 72] on icon at bounding box center [226, 71] width 2 height 3
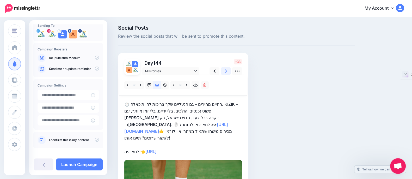
click at [225, 72] on icon at bounding box center [226, 71] width 2 height 3
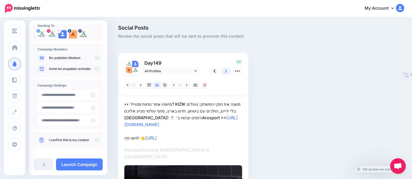
click at [225, 72] on icon at bounding box center [226, 71] width 2 height 3
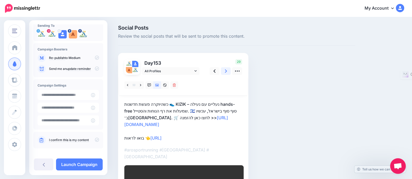
click at [225, 72] on icon at bounding box center [226, 71] width 2 height 3
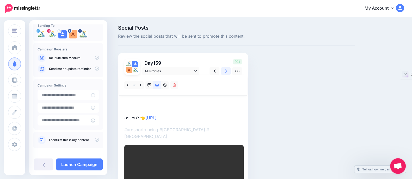
click at [225, 72] on icon at bounding box center [226, 71] width 2 height 3
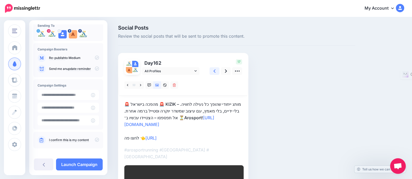
click at [213, 73] on icon at bounding box center [214, 70] width 2 height 5
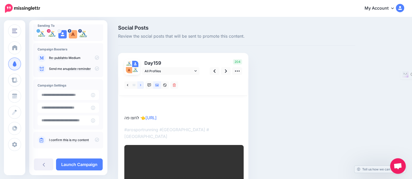
click at [140, 86] on icon at bounding box center [140, 85] width 1 height 2
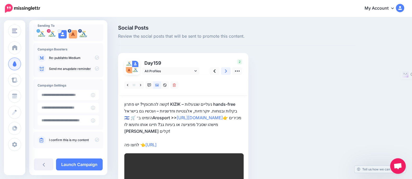
click at [224, 71] on link at bounding box center [226, 71] width 10 height 8
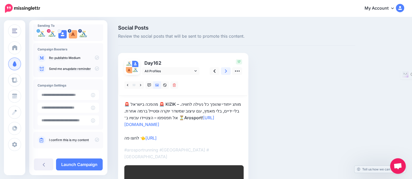
click at [225, 72] on icon at bounding box center [226, 71] width 2 height 3
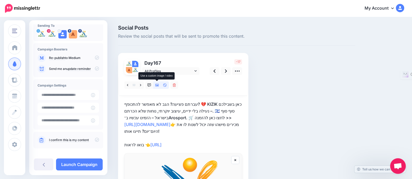
click at [155, 86] on icon at bounding box center [157, 85] width 4 height 3
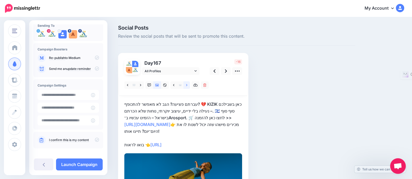
click at [186, 87] on link at bounding box center [186, 86] width 7 height 8
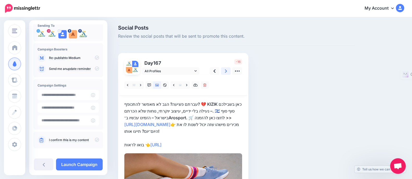
click at [230, 71] on link at bounding box center [226, 71] width 10 height 8
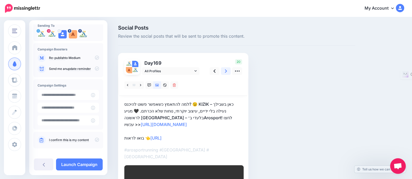
click at [225, 72] on icon at bounding box center [226, 70] width 2 height 5
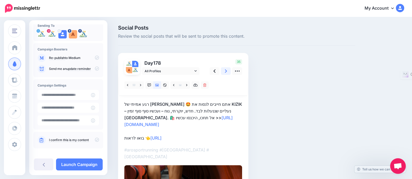
click at [227, 72] on link at bounding box center [226, 71] width 10 height 8
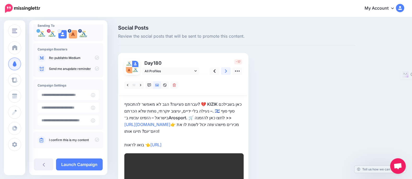
click at [225, 72] on icon at bounding box center [226, 70] width 2 height 5
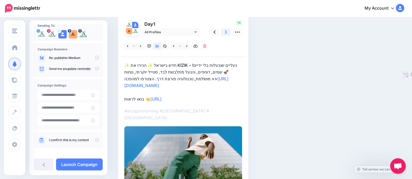
scroll to position [29, 0]
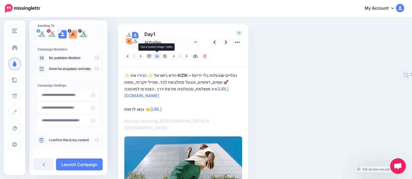
click at [157, 55] on icon at bounding box center [157, 57] width 4 height 4
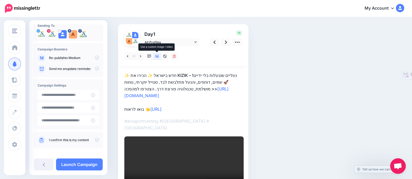
click at [155, 56] on icon at bounding box center [157, 56] width 4 height 3
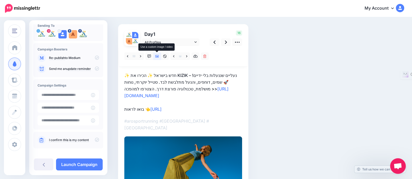
click at [155, 56] on icon at bounding box center [157, 56] width 4 height 3
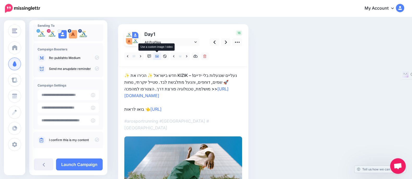
click at [155, 56] on icon at bounding box center [157, 56] width 4 height 3
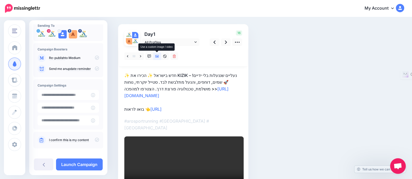
click at [158, 55] on icon at bounding box center [157, 57] width 4 height 4
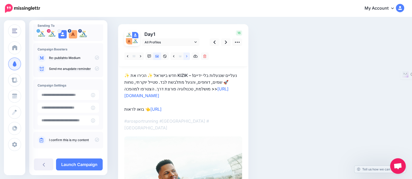
click at [186, 57] on icon at bounding box center [186, 56] width 1 height 2
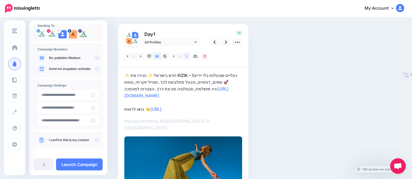
click at [186, 57] on icon at bounding box center [186, 57] width 1 height 4
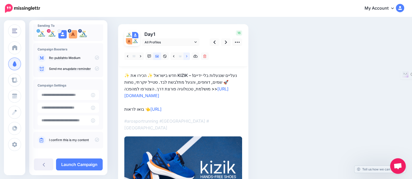
click at [186, 57] on icon at bounding box center [186, 57] width 1 height 4
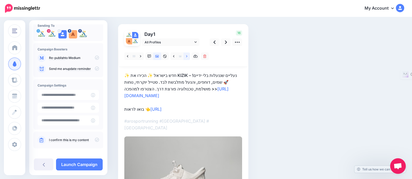
click at [186, 57] on icon at bounding box center [186, 57] width 1 height 4
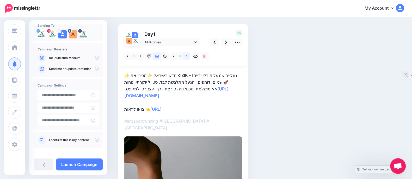
click at [186, 57] on icon at bounding box center [186, 57] width 1 height 4
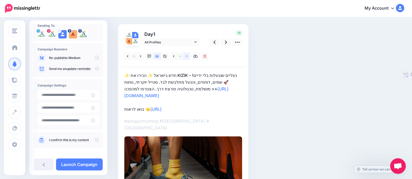
click at [186, 57] on icon at bounding box center [186, 57] width 1 height 4
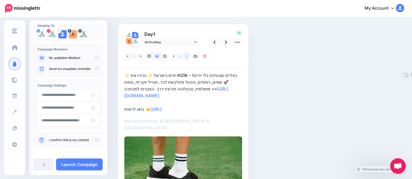
click at [186, 57] on icon at bounding box center [186, 57] width 1 height 4
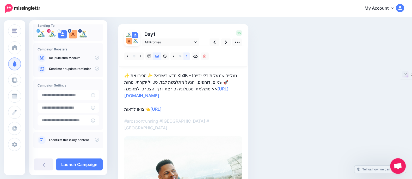
click at [186, 57] on icon at bounding box center [186, 57] width 1 height 4
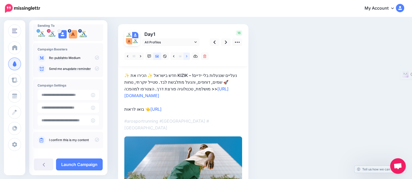
click at [186, 57] on icon at bounding box center [186, 57] width 1 height 4
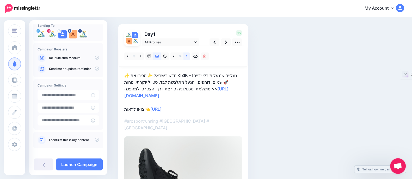
click at [186, 57] on icon at bounding box center [186, 57] width 1 height 4
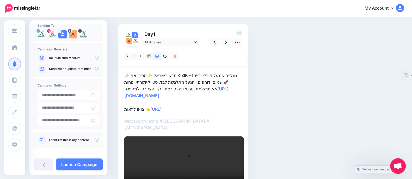
click at [186, 57] on div at bounding box center [183, 56] width 128 height 21
click at [159, 55] on icon at bounding box center [157, 56] width 4 height 3
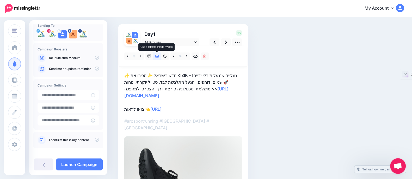
click at [158, 55] on icon at bounding box center [157, 57] width 4 height 4
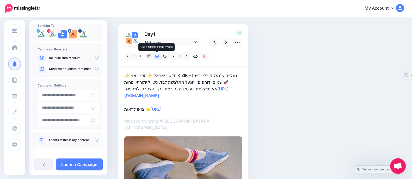
click at [158, 55] on icon at bounding box center [157, 57] width 4 height 4
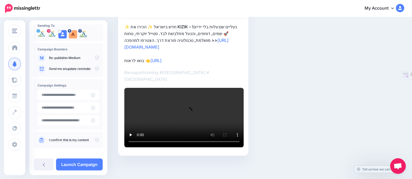
scroll to position [0, 0]
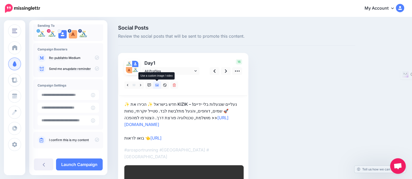
click at [154, 85] on link at bounding box center [157, 86] width 8 height 8
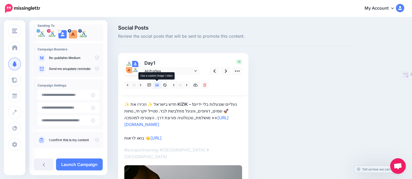
click at [158, 84] on icon at bounding box center [157, 86] width 4 height 4
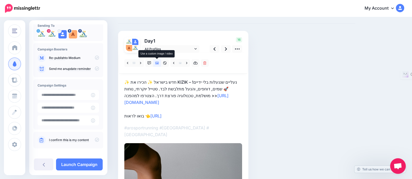
scroll to position [32, 0]
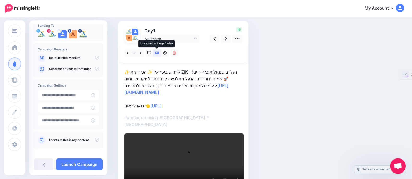
click at [156, 53] on icon at bounding box center [157, 53] width 4 height 3
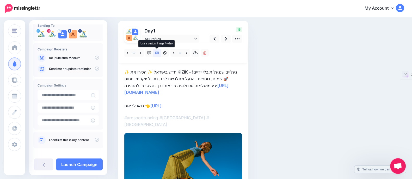
click at [156, 53] on icon at bounding box center [157, 53] width 4 height 3
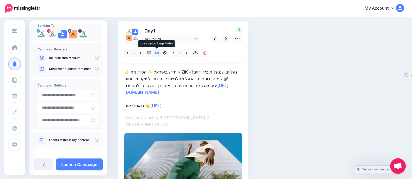
click at [156, 53] on icon at bounding box center [157, 53] width 4 height 3
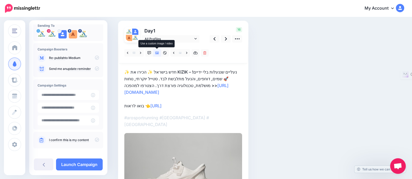
click at [156, 53] on icon at bounding box center [157, 53] width 4 height 3
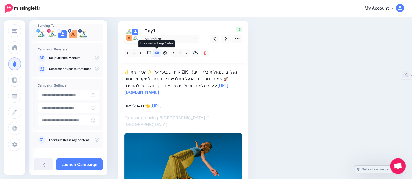
click at [156, 53] on icon at bounding box center [157, 53] width 4 height 3
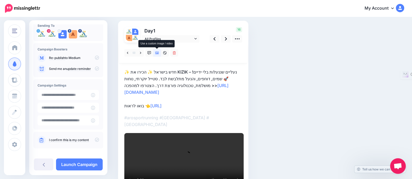
click at [156, 53] on icon at bounding box center [157, 53] width 4 height 3
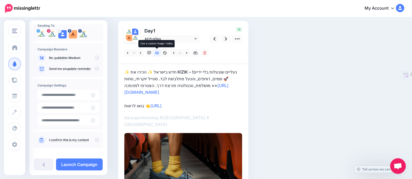
click at [156, 53] on icon at bounding box center [157, 53] width 4 height 3
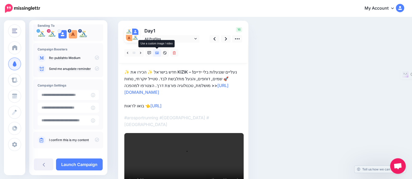
click at [156, 53] on icon at bounding box center [157, 53] width 4 height 3
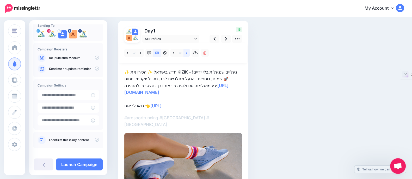
click at [188, 50] on link at bounding box center [186, 53] width 7 height 8
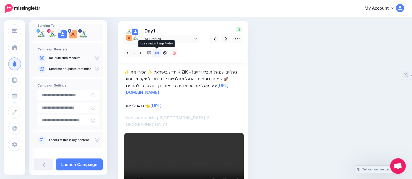
click at [156, 55] on link at bounding box center [157, 53] width 8 height 8
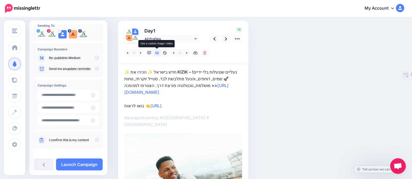
click at [156, 54] on link at bounding box center [157, 53] width 8 height 8
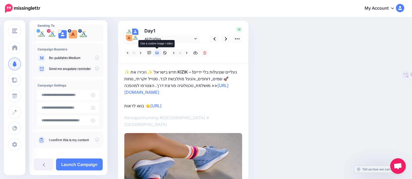
click at [156, 54] on link at bounding box center [157, 53] width 8 height 8
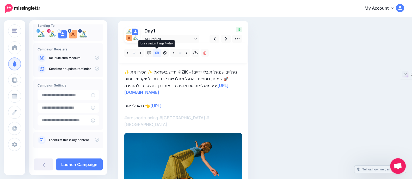
click at [156, 54] on link at bounding box center [157, 53] width 8 height 8
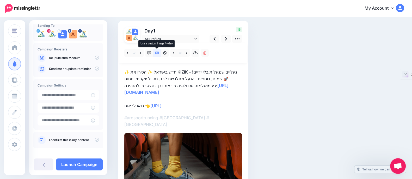
click at [156, 54] on link at bounding box center [157, 53] width 8 height 8
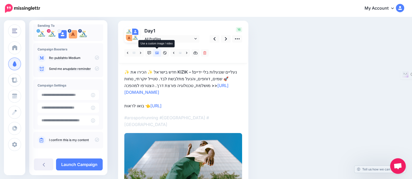
click at [156, 54] on link at bounding box center [157, 53] width 8 height 8
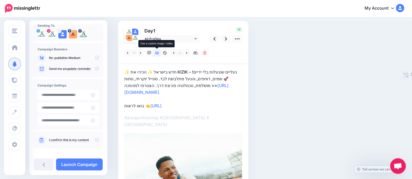
click at [156, 54] on link at bounding box center [157, 53] width 8 height 8
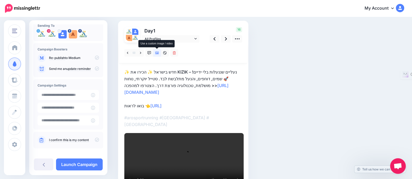
click at [157, 54] on icon at bounding box center [157, 53] width 4 height 4
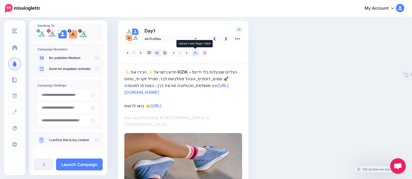
click at [193, 54] on link at bounding box center [195, 53] width 8 height 8
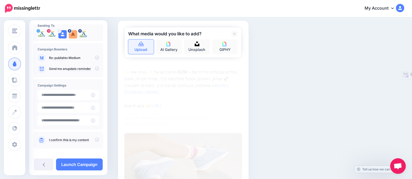
click at [143, 51] on link "Upload" at bounding box center [141, 47] width 26 height 15
click at [234, 31] on link at bounding box center [234, 34] width 7 height 6
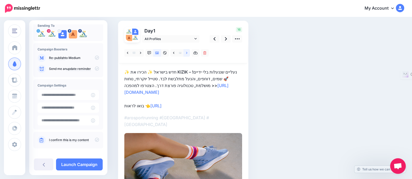
click at [188, 51] on link at bounding box center [186, 53] width 7 height 8
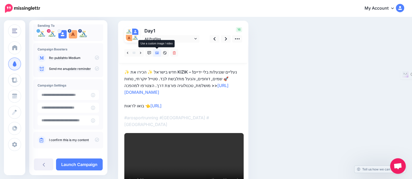
click at [159, 51] on icon at bounding box center [157, 53] width 4 height 4
click at [156, 53] on icon at bounding box center [157, 53] width 4 height 4
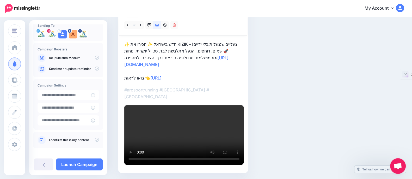
scroll to position [0, 0]
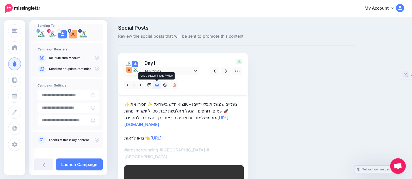
click at [157, 85] on icon at bounding box center [157, 86] width 4 height 4
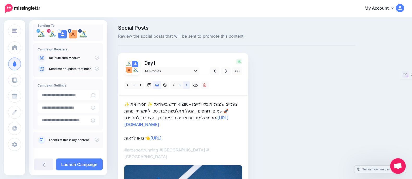
click at [188, 84] on link at bounding box center [186, 86] width 7 height 8
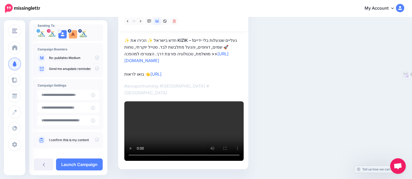
scroll to position [32, 0]
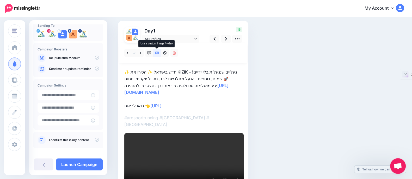
click at [155, 50] on link at bounding box center [157, 53] width 8 height 8
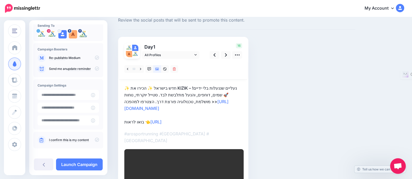
scroll to position [0, 0]
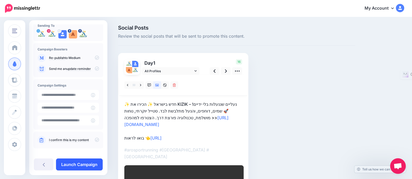
click at [96, 159] on link "Launch Campaign" at bounding box center [79, 165] width 47 height 12
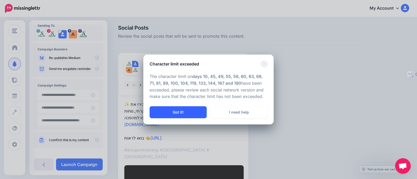
click at [173, 109] on button "Got it!" at bounding box center [177, 113] width 57 height 12
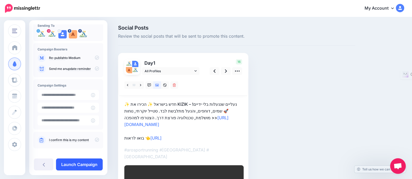
click at [81, 169] on link "Launch Campaign" at bounding box center [79, 165] width 47 height 12
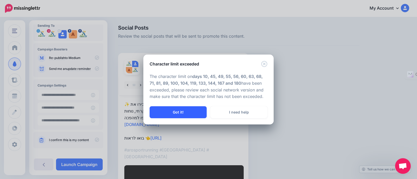
click at [180, 113] on button "Got it!" at bounding box center [177, 113] width 57 height 12
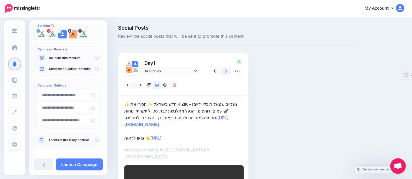
click at [227, 71] on link at bounding box center [226, 71] width 10 height 8
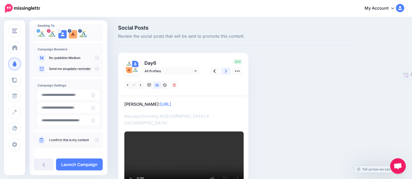
click at [227, 71] on icon at bounding box center [226, 70] width 2 height 5
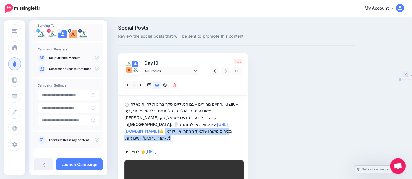
drag, startPoint x: 198, startPoint y: 135, endPoint x: 193, endPoint y: 127, distance: 9.8
click at [193, 127] on p "⏱️ החיים מהירים – גם הנעליים שלך צריכות להיות כאלה. KIZIK – פשוט נכנסים והולכים…" at bounding box center [183, 128] width 118 height 54
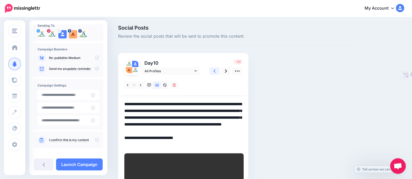
click at [211, 72] on link at bounding box center [214, 71] width 10 height 8
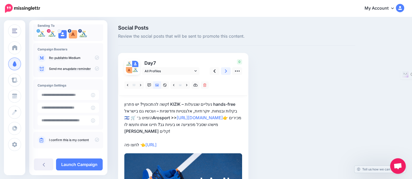
click at [225, 71] on icon at bounding box center [226, 70] width 2 height 5
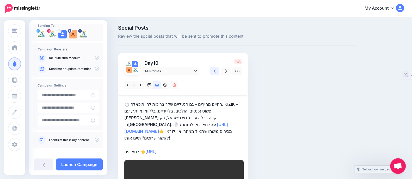
click at [214, 75] on link at bounding box center [214, 71] width 10 height 8
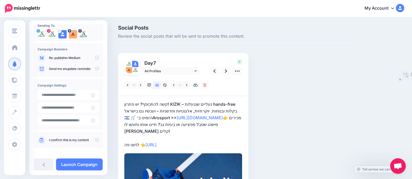
drag, startPoint x: 195, startPoint y: 144, endPoint x: 121, endPoint y: 144, distance: 74.0
click at [121, 144] on div "Day 7 All Profiles 0" at bounding box center [183, 139] width 130 height 173
copy p "לחצו פה 👈 https://lttr.ai/AiOxY"
click at [222, 72] on link at bounding box center [226, 71] width 10 height 8
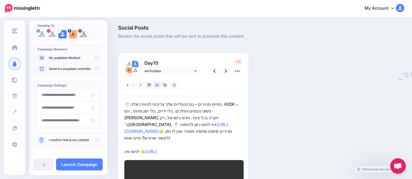
drag, startPoint x: 190, startPoint y: 145, endPoint x: 124, endPoint y: 148, distance: 66.5
click at [124, 148] on div "Day 10 All Profiles" at bounding box center [183, 140] width 130 height 175
click at [193, 131] on p "⏱️ החיים מהירים – גם הנעליים שלך צריכות להיות כאלה. KIZIK – פשוט נכנסים והולכים…" at bounding box center [183, 128] width 118 height 54
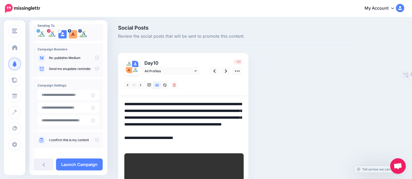
click at [189, 132] on textarea "**********" at bounding box center [183, 124] width 118 height 47
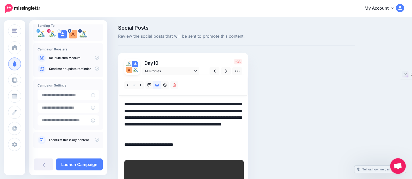
paste textarea "**********"
drag, startPoint x: 192, startPoint y: 150, endPoint x: 116, endPoint y: 155, distance: 76.7
click at [116, 155] on div "Social Posts Review the social posts that will be sent to promote this content.…" at bounding box center [236, 134] width 245 height 219
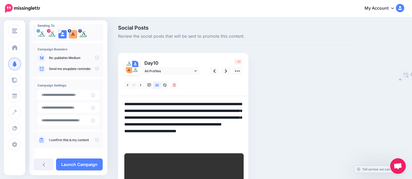
drag, startPoint x: 195, startPoint y: 130, endPoint x: 191, endPoint y: 124, distance: 7.2
click at [191, 124] on textarea "**********" at bounding box center [183, 124] width 118 height 47
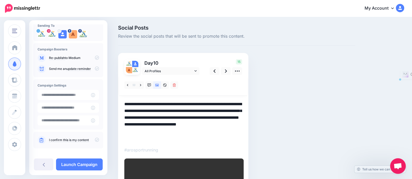
drag, startPoint x: 192, startPoint y: 126, endPoint x: 124, endPoint y: 123, distance: 68.8
click at [124, 123] on div "Day 10 All Profiles" at bounding box center [183, 140] width 130 height 174
drag, startPoint x: 186, startPoint y: 125, endPoint x: 146, endPoint y: 123, distance: 40.4
click at [146, 123] on textarea "**********" at bounding box center [183, 118] width 118 height 34
paste textarea "**********"
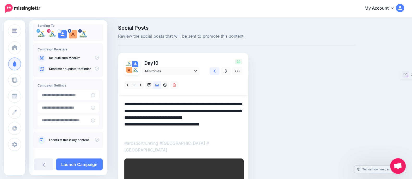
click at [215, 71] on icon at bounding box center [214, 70] width 2 height 5
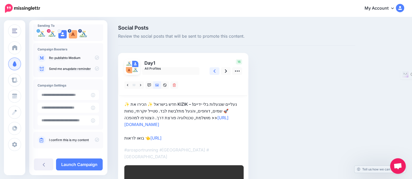
click at [215, 71] on icon at bounding box center [214, 70] width 2 height 5
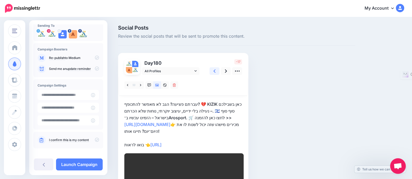
click at [215, 71] on icon at bounding box center [214, 70] width 2 height 5
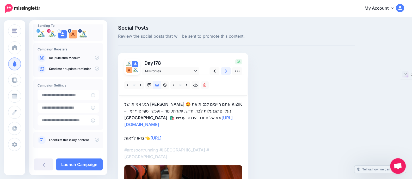
click at [227, 74] on link at bounding box center [226, 71] width 10 height 8
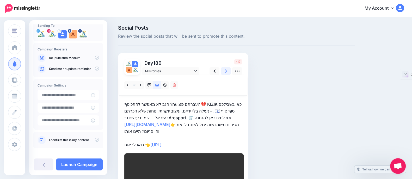
click at [227, 74] on link at bounding box center [226, 71] width 10 height 8
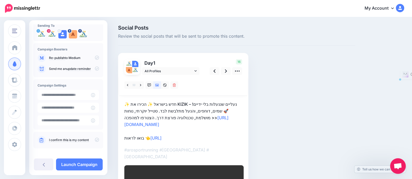
drag, startPoint x: 192, startPoint y: 125, endPoint x: 123, endPoint y: 122, distance: 68.8
click at [123, 122] on div "Day 1 All Profiles 16" at bounding box center [183, 143] width 130 height 180
copy link "https://links.arosport.co.il/kizik"
click at [193, 128] on p "✨ חדש בישראל ✨ הכירו את KIZIK – נעליים שננעלות בלי ידיים! 🚀 שמים, דוחפים, והנעל…" at bounding box center [183, 121] width 118 height 41
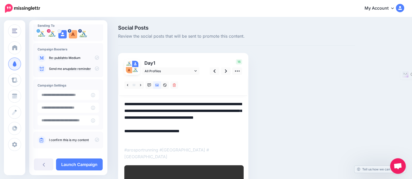
click at [192, 121] on textarea "**********" at bounding box center [183, 121] width 118 height 41
click at [190, 126] on textarea "**********" at bounding box center [183, 121] width 118 height 41
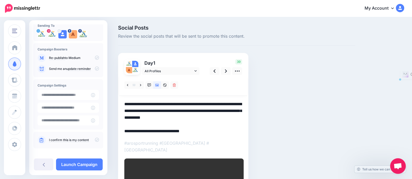
drag, startPoint x: 196, startPoint y: 131, endPoint x: 150, endPoint y: 136, distance: 45.9
click at [150, 136] on div at bounding box center [183, 148] width 118 height 146
paste textarea "**********"
click at [226, 71] on icon at bounding box center [226, 70] width 2 height 5
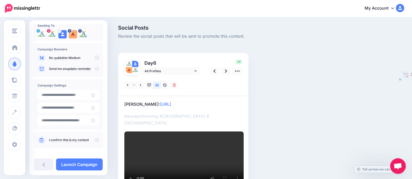
drag, startPoint x: 196, startPoint y: 105, endPoint x: 142, endPoint y: 105, distance: 54.2
click at [142, 105] on p "נעלי קיזיק: https://lttr.ai/AiOxY" at bounding box center [183, 104] width 118 height 7
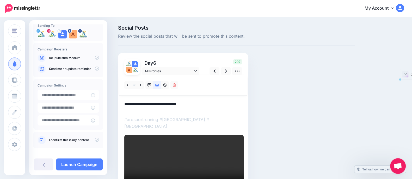
drag, startPoint x: 192, startPoint y: 104, endPoint x: 143, endPoint y: 105, distance: 48.5
click at [143, 105] on textarea "**********" at bounding box center [183, 106] width 118 height 10
paste textarea "**********"
click at [224, 73] on link at bounding box center [226, 71] width 10 height 8
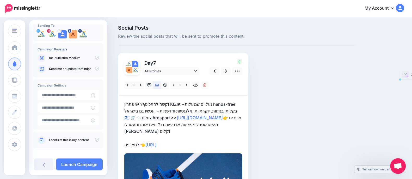
drag, startPoint x: 206, startPoint y: 145, endPoint x: 122, endPoint y: 142, distance: 83.6
click at [122, 142] on div "Day 7 All Profiles 0" at bounding box center [183, 139] width 130 height 173
click at [203, 141] on p "קשה להתכופף? יש פתרון! KIZIK – נעליים שננעלות hands-free בקלות ובנוחות. יוקרתיו…" at bounding box center [183, 124] width 118 height 47
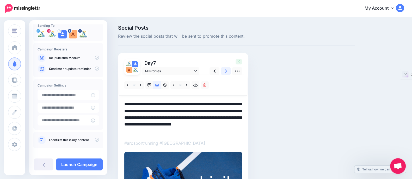
click at [227, 68] on icon at bounding box center [226, 70] width 2 height 5
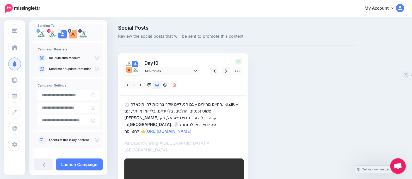
click at [217, 125] on p "⏱️ החיים מהירים – גם הנעליים שלך צריכות להיות כאלה. KIZIK – פשוט נכנסים והולכים…" at bounding box center [183, 118] width 118 height 34
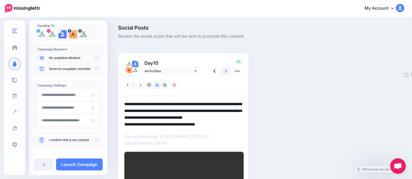
click at [225, 72] on icon at bounding box center [226, 70] width 2 height 5
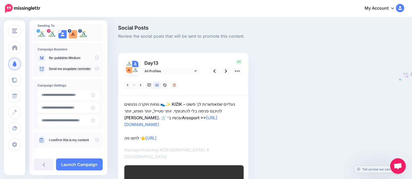
drag, startPoint x: 212, startPoint y: 130, endPoint x: 117, endPoint y: 131, distance: 94.8
click at [117, 131] on div "Social Posts Review the social posts that will be sent to promote this content.…" at bounding box center [236, 137] width 245 height 224
click at [194, 129] on p "נוחות ויוקרה נפגשים 👟✨ KIZIK – נעליים שמאפשרות לך פשוט להיכנס פנימה בלי להתכופף…" at bounding box center [183, 121] width 118 height 41
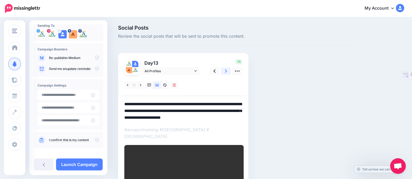
click at [223, 73] on link at bounding box center [226, 71] width 10 height 8
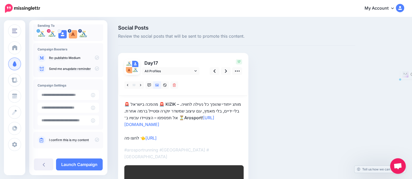
drag, startPoint x: 201, startPoint y: 137, endPoint x: 123, endPoint y: 139, distance: 78.7
click at [123, 139] on div "Day 17 All Profiles" at bounding box center [183, 143] width 130 height 180
click at [195, 132] on p "🚨 מהפכה בישראל 🚨 KIZIK – מותג ייחודי שהופך כל נעילה לחוויה. בלי ידיים, בלי מאמץ…" at bounding box center [183, 121] width 118 height 41
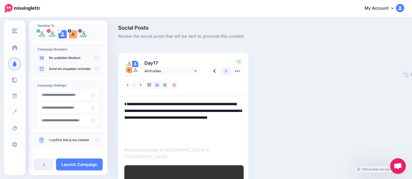
click at [227, 70] on link at bounding box center [226, 71] width 10 height 8
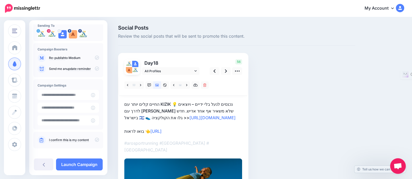
click at [204, 132] on p "החיים קלים יותר עם KIZIK 💡 נכנסים לנעל בלי ידיים – ויוצאים לדרך עם סטייל שלא מש…" at bounding box center [183, 118] width 118 height 34
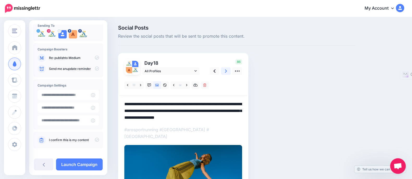
click at [225, 70] on icon at bounding box center [226, 70] width 2 height 5
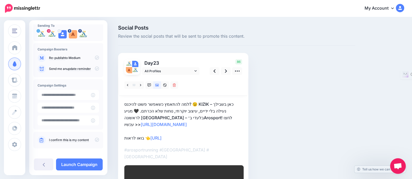
click at [197, 139] on p "למה להתאמץ כשאפשר פשוט להיכנס? 😉 KIZIK כאן בשבילך – נעילה בלי ידיים, עיצוב יוקר…" at bounding box center [183, 121] width 118 height 41
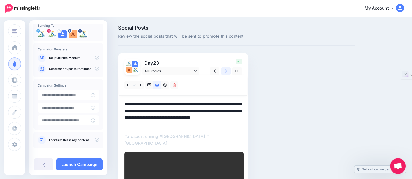
click at [226, 71] on icon at bounding box center [226, 71] width 2 height 3
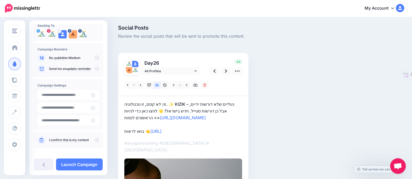
click at [216, 129] on p "זה לא קסם, זו טכנולוגיה. ✨ KIZIK – נעליים שלא דורשות ידיים, אבל כן דורשות סטייל…" at bounding box center [183, 118] width 118 height 34
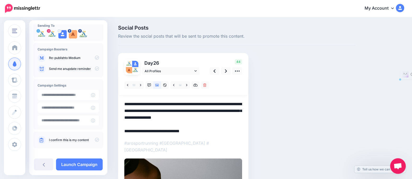
drag, startPoint x: 215, startPoint y: 129, endPoint x: 115, endPoint y: 136, distance: 100.7
click at [115, 136] on div "Social Posts Review the social posts that will be sent to promote this content.…" at bounding box center [236, 176] width 245 height 303
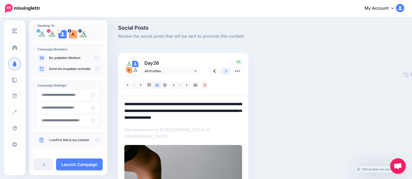
click at [223, 71] on link at bounding box center [226, 71] width 10 height 8
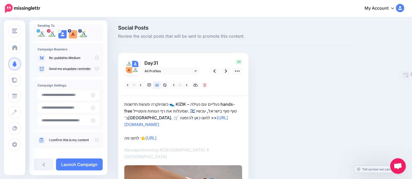
click at [196, 136] on p "כשהיוקרה פוגשת חדשנות 👟 KIZIK – נעליים עם נעילה hands-free שמעלות את רף הנוחות …" at bounding box center [183, 121] width 118 height 41
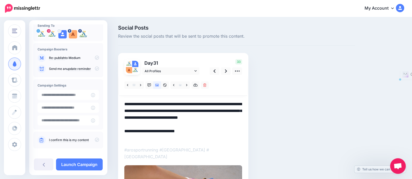
drag, startPoint x: 196, startPoint y: 136, endPoint x: 121, endPoint y: 142, distance: 75.2
click at [121, 142] on div "Day 31 All Profiles" at bounding box center [183, 151] width 130 height 197
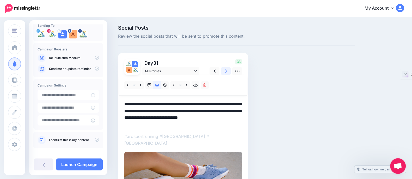
click at [225, 70] on icon at bounding box center [226, 71] width 2 height 3
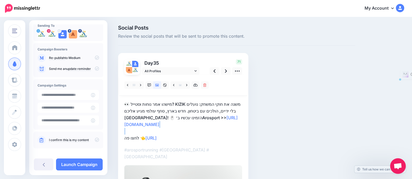
drag, startPoint x: 204, startPoint y: 134, endPoint x: 146, endPoint y: 135, distance: 57.8
click at [125, 136] on p "👀 מישהו אמר נוחות וסטייל? KIZIK משנה את חוקי המשחק: נועלים בלי ידיים, הולכים עם…" at bounding box center [183, 121] width 118 height 41
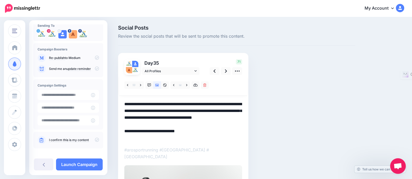
click at [187, 138] on textarea "**********" at bounding box center [183, 121] width 118 height 41
drag, startPoint x: 187, startPoint y: 138, endPoint x: 122, endPoint y: 140, distance: 65.4
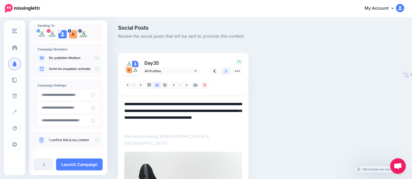
click at [226, 72] on icon at bounding box center [226, 70] width 2 height 5
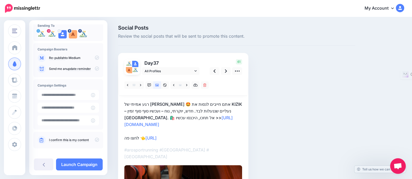
click at [199, 131] on p "רגע אמיתי של WOW 🤩 אתם חייבים לנסות את KIZIK – נעליים שננעלות לבד. חדש, יוקרתי,…" at bounding box center [183, 121] width 118 height 41
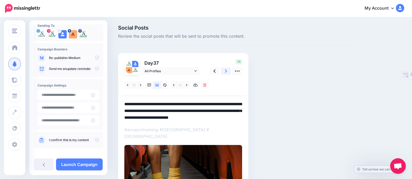
click at [223, 72] on link at bounding box center [226, 71] width 10 height 8
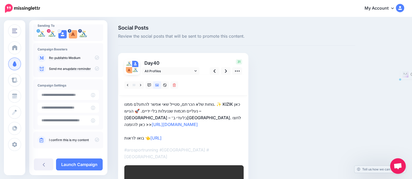
drag, startPoint x: 199, startPoint y: 135, endPoint x: 116, endPoint y: 135, distance: 83.1
click at [116, 135] on div "Social Posts Review the social posts that will be sent to promote this content.…" at bounding box center [236, 137] width 245 height 224
click at [194, 139] on p "נוחות שלא הכרתם, סטייל שאי אפשר להתעלם ממנו. ✨ KIZIK כאן – נעליים חכמות שננעלות…" at bounding box center [183, 121] width 118 height 41
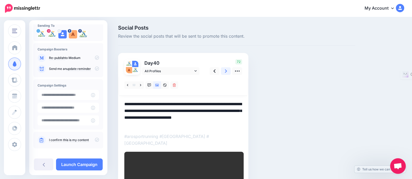
click at [225, 71] on icon at bounding box center [226, 70] width 2 height 5
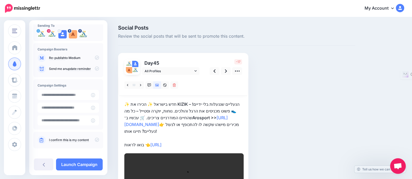
click at [200, 145] on p "✨ חדש בישראל ✨ הכירו את KIZIK – הנעליים שננעלות בלי ידיים! 👟 פשוט מכניסים את הר…" at bounding box center [183, 124] width 118 height 47
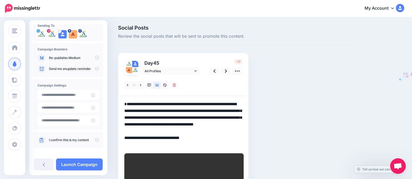
drag, startPoint x: 199, startPoint y: 145, endPoint x: 121, endPoint y: 141, distance: 78.7
click at [121, 141] on div "Day 45 All Profiles" at bounding box center [183, 137] width 130 height 169
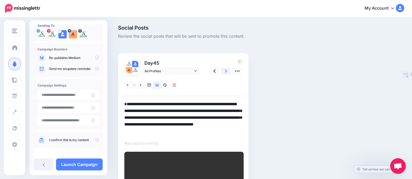
click at [224, 73] on link at bounding box center [226, 71] width 10 height 8
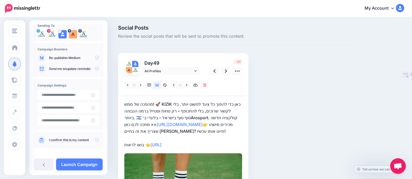
click at [198, 144] on p "מהפכה של ממש! 🚀 KIZIK כאן כדי להפוך כל צעד לפשוט יותר. בלי לקשור שרוכים, בלי לה…" at bounding box center [183, 124] width 118 height 47
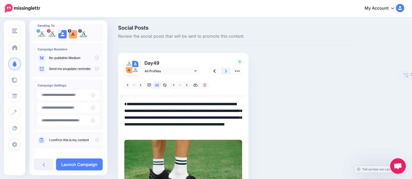
click at [224, 71] on link at bounding box center [226, 71] width 10 height 8
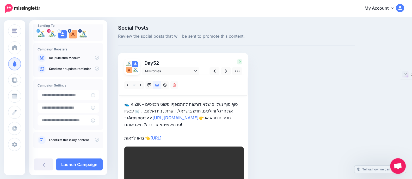
click at [197, 136] on p "👟 KIZIK – סוף סוף נעליים שלא דורשות להתכופף! פשוט מכניסים את הרגל והולכים. חדש …" at bounding box center [183, 121] width 118 height 41
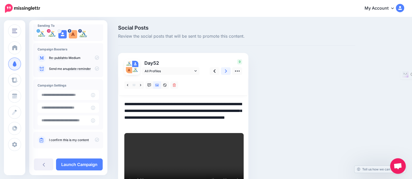
click at [225, 68] on icon at bounding box center [226, 70] width 2 height 5
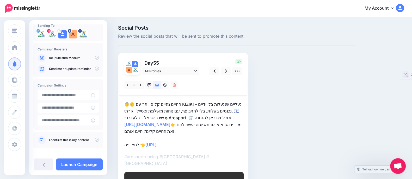
click at [200, 146] on p "👵👴 החיים נהיים קלים יותר עם KIZIK! נעליים שננעלות בלי ידיים – נכנסים בקלות, בלי…" at bounding box center [183, 124] width 118 height 47
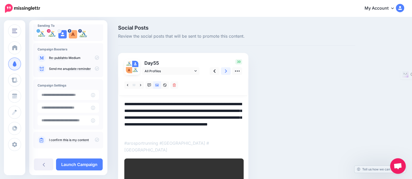
click at [223, 72] on link at bounding box center [226, 71] width 10 height 8
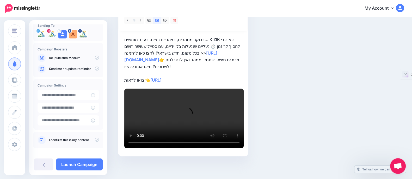
click at [210, 77] on p "בבוקר ממהרים, בצהריים רצים, בערב מותשים… KIZIK כאן כדי לחסוך לך זמן ⏱️ נעליים ש…" at bounding box center [183, 59] width 118 height 47
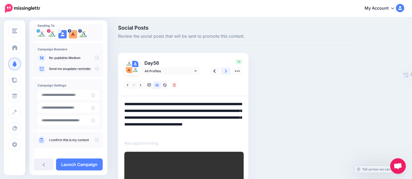
click at [228, 68] on link at bounding box center [226, 71] width 10 height 8
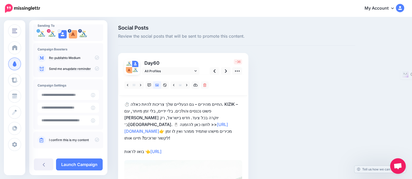
click at [204, 146] on p "⏱️ החיים מהירים – גם הנעליים שלך צריכות להיות כאלה. KIZIK – פשוט נכנסים והולכים…" at bounding box center [183, 128] width 118 height 54
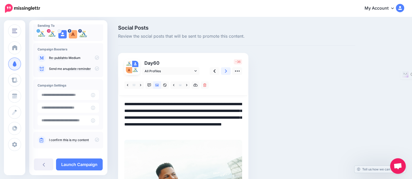
click at [227, 67] on link at bounding box center [226, 71] width 10 height 8
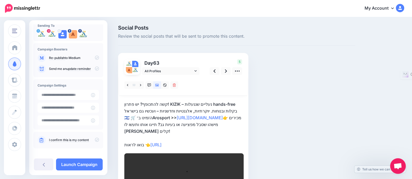
click at [201, 144] on p "קשה להתכופף? יש פתרון! KIZIK – נעליים שננעלות hands-free בקלות ובנוחות. יוקרתיו…" at bounding box center [183, 124] width 118 height 47
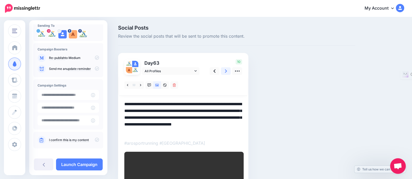
click at [226, 70] on icon at bounding box center [226, 70] width 2 height 5
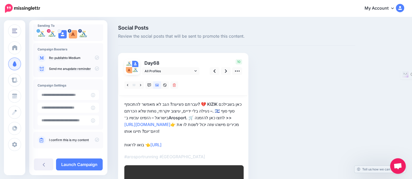
click at [204, 142] on p "עברתם פציעה? הגב לא מאפשר להתכופף? 💔 KIZIK כאן בשבילכם – נעילה בלי ידיים, עיצוב…" at bounding box center [183, 124] width 118 height 47
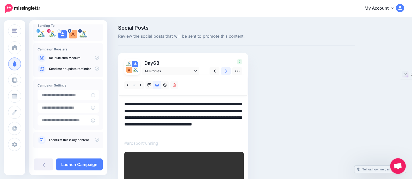
click at [225, 67] on link at bounding box center [226, 71] width 10 height 8
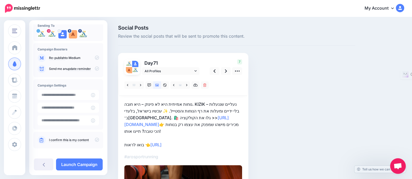
click at [205, 144] on p "נוחות אמיתית היא לא פינוק – היא חובה. KIZIK – נעליים שננעלות בלי ידיים ומעלות א…" at bounding box center [183, 124] width 118 height 47
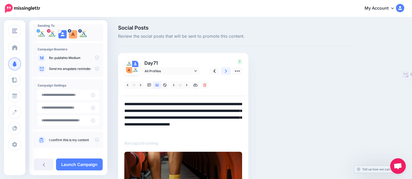
click at [225, 71] on icon at bounding box center [226, 70] width 2 height 5
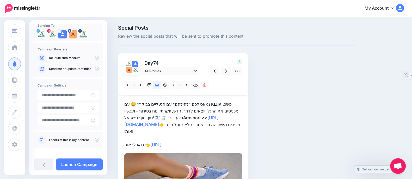
click at [198, 142] on p "נמאס לכם "להילחם" עם הנעליים בבוקר? 😅 עם KIZIK פשוט מכניסים את הרגל ויוצאים לדר…" at bounding box center [183, 124] width 118 height 47
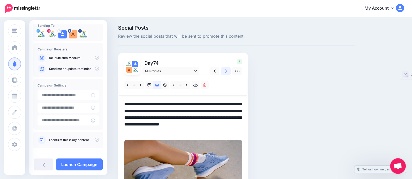
click at [221, 73] on link at bounding box center [226, 71] width 10 height 8
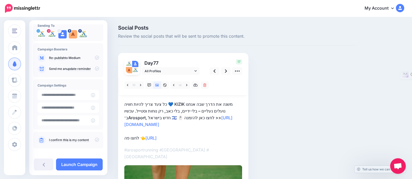
drag, startPoint x: 195, startPoint y: 139, endPoint x: 191, endPoint y: 135, distance: 5.2
click at [195, 138] on p "כל צעד צריך להיות חוויה 💙 KIZIK משנה את הדרך שבה אנחנו נועלים נעליים – בלי ידיי…" at bounding box center [183, 121] width 118 height 41
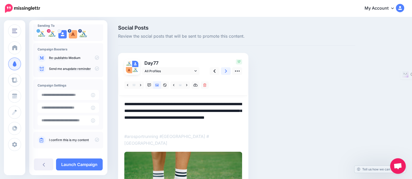
click at [224, 71] on link at bounding box center [226, 71] width 10 height 8
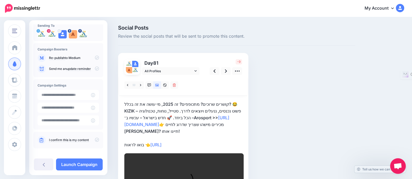
click at [198, 146] on p "קושרים שרוכים? מתכופפים? זה 2025, מי עושה את זה בכלל? 😂 KIZIK – פשוט נכנסים, ננ…" at bounding box center [183, 124] width 118 height 47
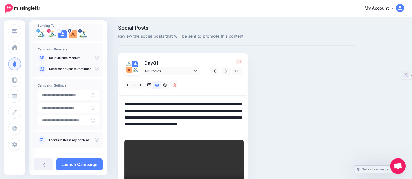
click at [227, 67] on div "-9" at bounding box center [225, 67] width 42 height 16
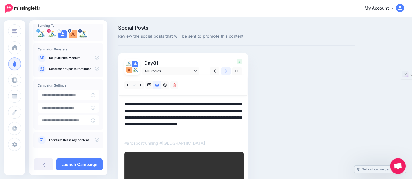
click at [226, 69] on icon at bounding box center [226, 70] width 2 height 5
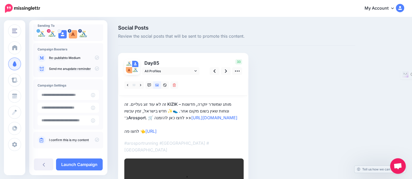
drag, startPoint x: 210, startPoint y: 132, endPoint x: 204, endPoint y: 127, distance: 7.6
click at [210, 132] on p "זה לא עוד זוג נעליים. זה KIZIK – מותג שמשדר יוקרה, חדשנות ונוחות שאין בשום מקום…" at bounding box center [183, 118] width 118 height 34
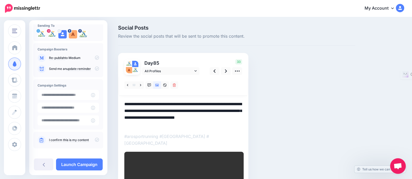
click at [216, 126] on textarea "**********" at bounding box center [183, 114] width 118 height 27
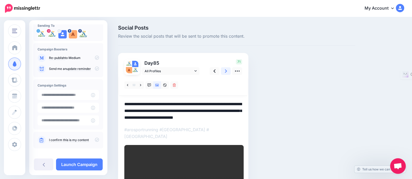
click at [223, 72] on link at bounding box center [226, 71] width 10 height 8
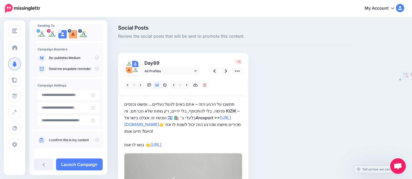
drag, startPoint x: 197, startPoint y: 145, endPoint x: 113, endPoint y: 140, distance: 84.5
click at [113, 140] on div "Social Posts Review the social posts that will be sent to promote this content.…" at bounding box center [206, 173] width 412 height 313
click at [192, 146] on p "תחשבו על הרגע הזה – אתם באים לנעול נעליים… ופשוט נכנסים פנימה. בלי להתכופף, בלי…" at bounding box center [183, 124] width 118 height 47
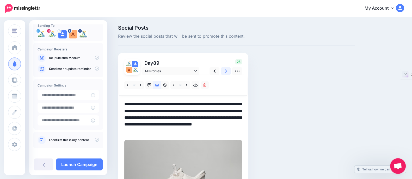
click at [227, 72] on icon at bounding box center [226, 70] width 2 height 5
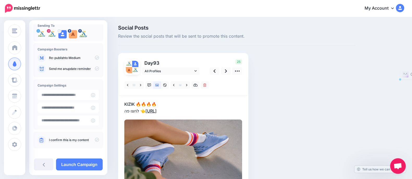
drag, startPoint x: 200, startPoint y: 110, endPoint x: 145, endPoint y: 112, distance: 54.7
click at [145, 112] on p "KIZIK 🔥🔥🔥🔥 לחצו פה 👈 https://lttr.ai/AiOxY" at bounding box center [183, 108] width 118 height 14
click at [190, 112] on textarea "**********" at bounding box center [183, 108] width 118 height 14
drag, startPoint x: 190, startPoint y: 111, endPoint x: 146, endPoint y: 112, distance: 43.8
click at [146, 112] on textarea "**********" at bounding box center [183, 108] width 118 height 14
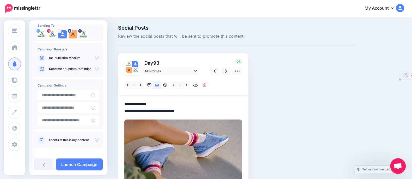
paste textarea "**********"
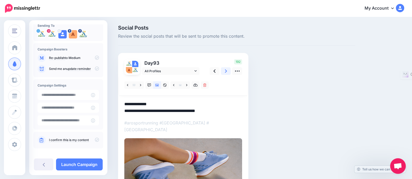
click at [225, 71] on icon at bounding box center [226, 70] width 2 height 5
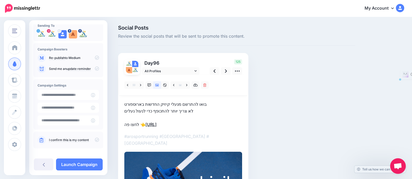
drag, startPoint x: 193, startPoint y: 123, endPoint x: 146, endPoint y: 126, distance: 47.0
click at [146, 126] on p "בואו להתרשם מנעלי קיזיק החדשות בארוספורט לא צריך יותר להתכופף כדי לנעול נעלים ל…" at bounding box center [183, 114] width 118 height 27
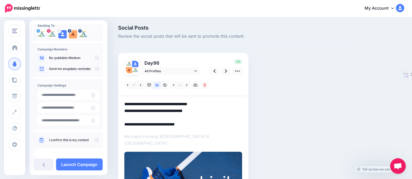
paste textarea "**********"
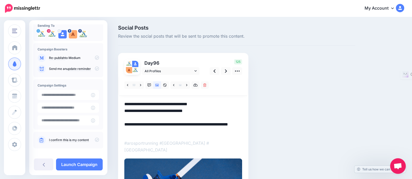
click at [123, 130] on div "Day 96 All Profiles" at bounding box center [183, 142] width 130 height 178
click at [128, 132] on textarea "**********" at bounding box center [183, 118] width 118 height 34
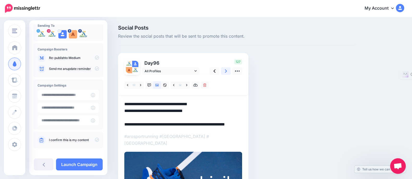
click at [224, 72] on link at bounding box center [226, 71] width 10 height 8
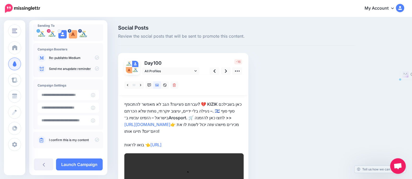
drag, startPoint x: 206, startPoint y: 142, endPoint x: 113, endPoint y: 141, distance: 92.5
click at [113, 141] on div "Social Posts Review the social posts that will be sent to promote this content.…" at bounding box center [206, 131] width 412 height 228
click at [207, 140] on p "עברתם פציעה? הגב לא מאפשר להתכופף? 💔 KIZIK כאן בשבילכם – נעילה בלי ידיים, עיצוב…" at bounding box center [183, 124] width 118 height 47
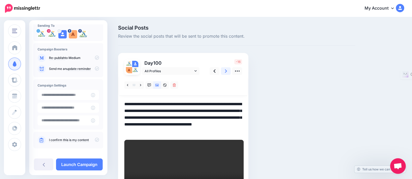
click at [222, 72] on link at bounding box center [226, 71] width 10 height 8
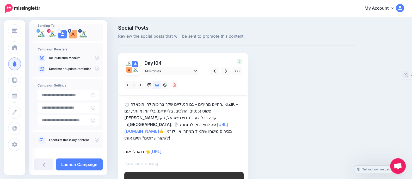
click at [207, 143] on p "⏱️ החיים מהירים – גם הנעליים שלך צריכות להיות כאלה. KIZIK – פשוט נכנסים והולכים…" at bounding box center [183, 128] width 118 height 54
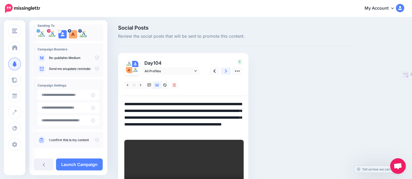
click at [226, 70] on icon at bounding box center [226, 70] width 2 height 5
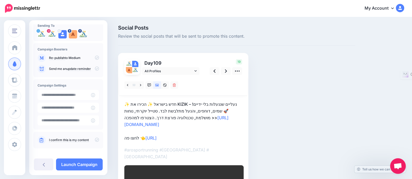
click at [200, 139] on p "✨ חדש בישראל ✨ הכירו את KIZIK – נעליים שננעלות בלי ידיים! 🚀 שמים, דוחפים, והנעל…" at bounding box center [183, 121] width 118 height 41
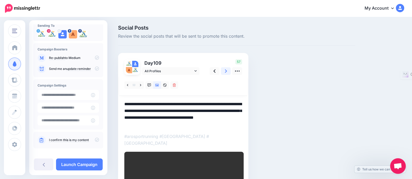
click at [225, 73] on icon at bounding box center [226, 70] width 2 height 5
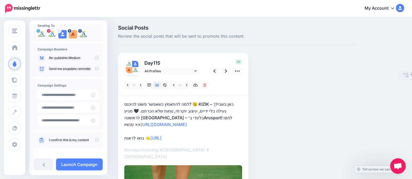
click at [203, 136] on p "למה להתאמץ כשאפשר פשוט להיכנס? 😉 KIZIK כאן בשבילך – נעילה בלי ידיים, עיצוב יוקר…" at bounding box center [183, 121] width 118 height 41
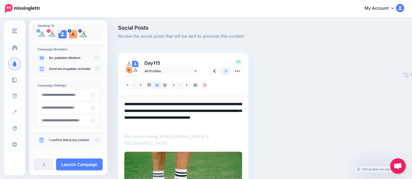
click at [228, 69] on link at bounding box center [226, 71] width 10 height 8
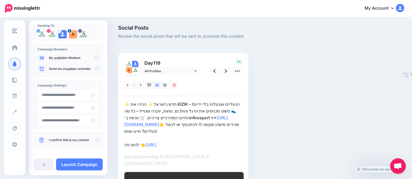
click at [191, 142] on p "✨ חדש בישראל ✨ הכירו את KIZIK – הנעליים שננעלות בלי ידיים! 👟 פשוט מכניסים את הר…" at bounding box center [183, 124] width 118 height 47
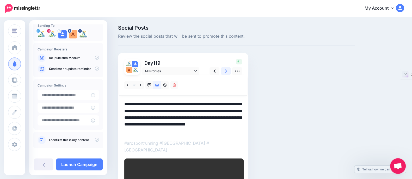
click at [225, 69] on icon at bounding box center [226, 70] width 2 height 5
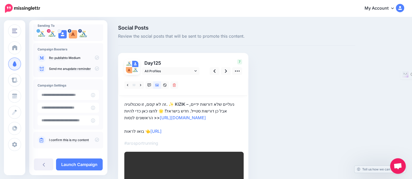
click at [203, 131] on p "זה לא קסם, זו טכנולוגיה. ✨ KIZIK – נעליים שלא דורשות ידיים, אבל כן דורשות סטייל…" at bounding box center [183, 118] width 118 height 34
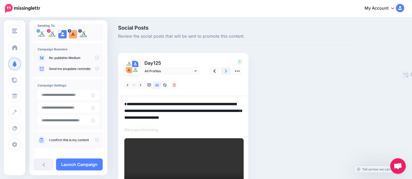
click at [225, 71] on icon at bounding box center [226, 70] width 2 height 5
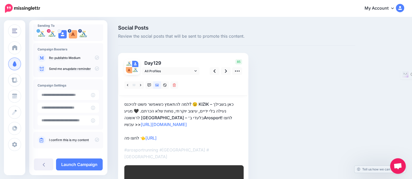
click at [201, 136] on p "למה להתאמץ כשאפשר פשוט להיכנס? 😉 KIZIK כאן בשבילך – נעילה בלי ידיים, עיצוב יוקר…" at bounding box center [183, 121] width 118 height 41
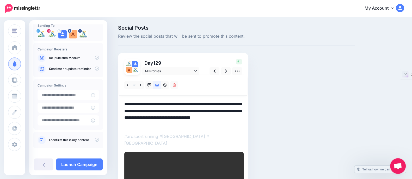
click at [227, 75] on div at bounding box center [183, 85] width 128 height 21
click at [226, 71] on icon at bounding box center [226, 70] width 2 height 5
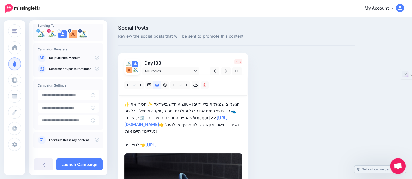
click at [195, 146] on p "✨ חדש בישראל ✨ הכירו את KIZIK – הנעליים שננעלות בלי ידיים! 👟 פשוט מכניסים את הר…" at bounding box center [183, 124] width 118 height 47
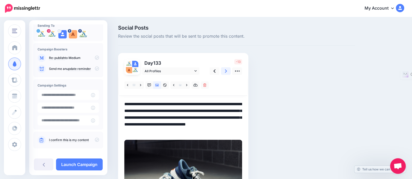
click at [228, 70] on link at bounding box center [226, 71] width 10 height 8
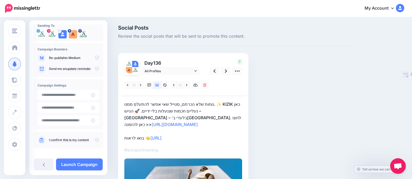
click at [199, 139] on p "נוחות שלא הכרתם, סטייל שאי אפשר להתעלם ממנו. ✨ KIZIK כאן – נעליים חכמות שננעלות…" at bounding box center [183, 121] width 118 height 41
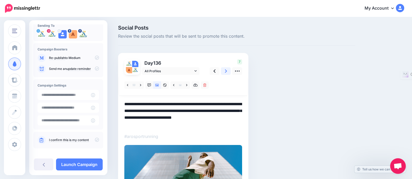
click at [224, 67] on link at bounding box center [226, 71] width 10 height 8
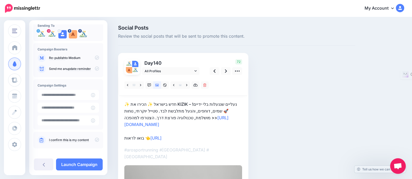
click at [200, 138] on p "✨ חדש בישראל ✨ הכירו את KIZIK – נעליים שננעלות בלי ידיים! 🚀 שמים, דוחפים, והנעל…" at bounding box center [183, 121] width 118 height 41
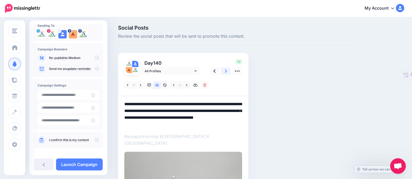
click at [225, 72] on icon at bounding box center [226, 70] width 2 height 5
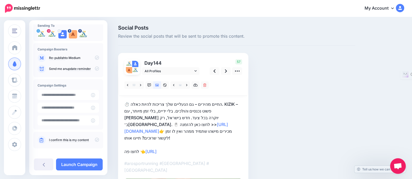
click at [194, 142] on p "⏱️ החיים מהירים – גם הנעליים שלך צריכות להיות כאלה. KIZIK – פשוט נכנסים והולכים…" at bounding box center [183, 128] width 118 height 54
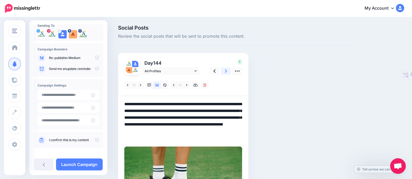
click at [225, 72] on icon at bounding box center [226, 71] width 2 height 3
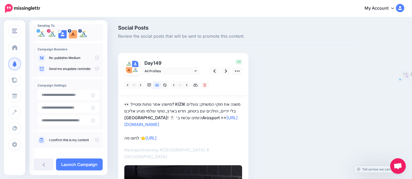
drag, startPoint x: 191, startPoint y: 137, endPoint x: 120, endPoint y: 138, distance: 71.1
click at [120, 138] on div "Day 149 All Profiles" at bounding box center [183, 151] width 130 height 197
click at [196, 133] on p "👀 מישהו אמר נוחות וסטייל? KIZIK משנה את חוקי המשחק: נועלים בלי ידיים, הולכים עם…" at bounding box center [183, 121] width 118 height 41
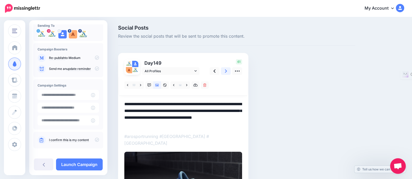
click at [224, 70] on link at bounding box center [226, 71] width 10 height 8
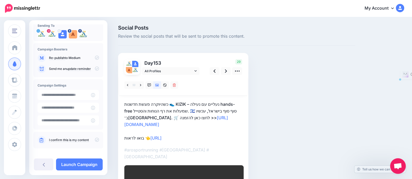
drag, startPoint x: 197, startPoint y: 139, endPoint x: 117, endPoint y: 136, distance: 80.0
click at [117, 136] on div "Social Posts Review the social posts that will be sent to promote this content.…" at bounding box center [236, 137] width 245 height 224
click at [193, 136] on p "כשהיוקרה פוגשת חדשנות 👟 KIZIK – נעליים עם נעילה hands-free שמעלות את רף הנוחות …" at bounding box center [183, 121] width 118 height 41
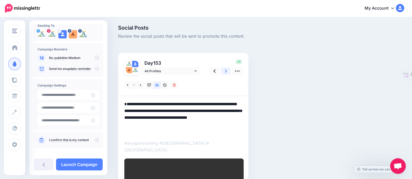
click at [224, 72] on link at bounding box center [226, 71] width 10 height 8
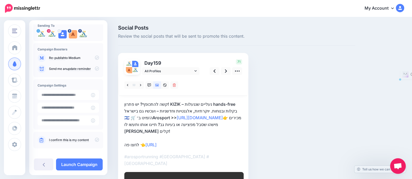
drag, startPoint x: 202, startPoint y: 146, endPoint x: 139, endPoint y: 143, distance: 62.3
click at [139, 143] on p "קשה להתכופף? יש פתרון! KIZIK – נעליים שננעלות hands-free בקלות ובנוחות. יוקרתיו…" at bounding box center [183, 124] width 118 height 47
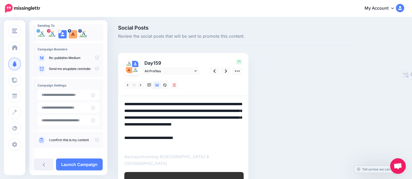
click at [185, 144] on textarea "**********" at bounding box center [183, 124] width 118 height 47
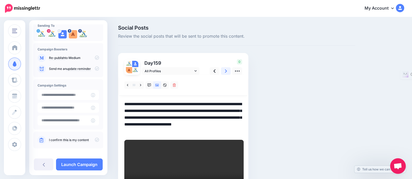
click at [223, 70] on link at bounding box center [226, 71] width 10 height 8
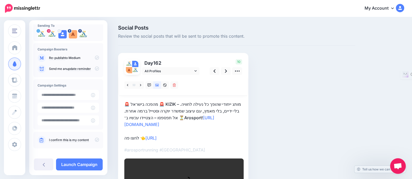
click at [193, 139] on p "🚨 מהפכה בישראל 🚨 KIZIK – מותג ייחודי שהופך כל נעילה לחוויה. בלי ידיים, בלי מאמץ…" at bounding box center [183, 121] width 118 height 41
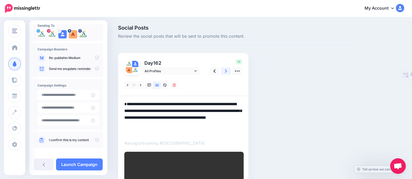
click at [223, 72] on link at bounding box center [226, 71] width 10 height 8
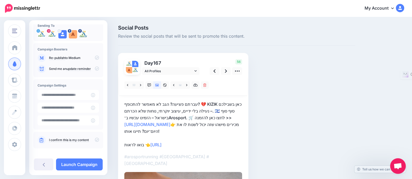
click at [202, 146] on p "עברתם פציעה? הגב לא מאפשר להתכופף? 💔 KIZIK כאן בשבילכם – נעילה בלי ידיים, עיצוב…" at bounding box center [183, 124] width 118 height 47
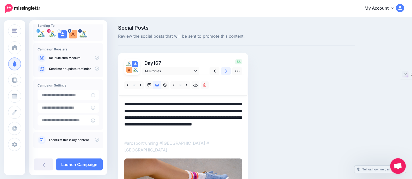
click at [224, 71] on link at bounding box center [226, 71] width 10 height 8
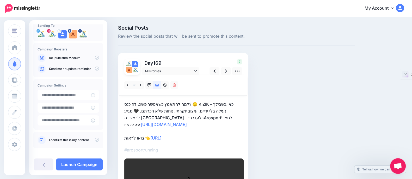
click at [214, 137] on p "למה להתאמץ כשאפשר פשוט להיכנס? 😉 KIZIK כאן בשבילך – נעילה בלי ידיים, עיצוב יוקר…" at bounding box center [183, 121] width 118 height 41
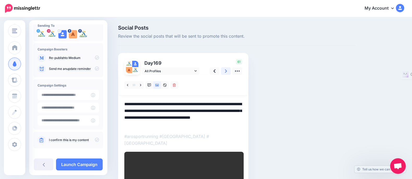
drag, startPoint x: 228, startPoint y: 72, endPoint x: 228, endPoint y: 76, distance: 3.1
click at [227, 72] on link at bounding box center [226, 71] width 10 height 8
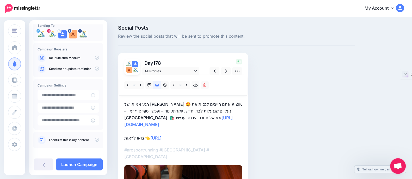
click at [194, 131] on p "רגע אמיתי של WOW 🤩 אתם חייבים לנסות את KIZIK – נעליים שננעלות לבד. חדש, יוקרתי,…" at bounding box center [183, 121] width 118 height 41
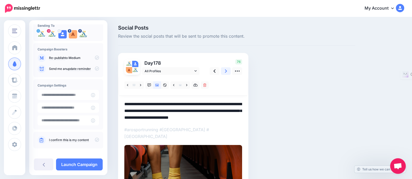
click at [227, 73] on link at bounding box center [226, 71] width 10 height 8
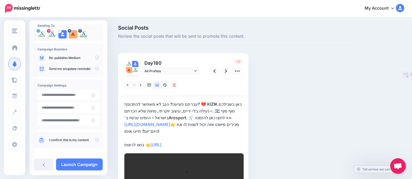
click at [200, 142] on p "עברתם פציעה? הגב לא מאפשר להתכופף? 💔 KIZIK כאן בשבילכם – נעילה בלי ידיים, עיצוב…" at bounding box center [183, 124] width 118 height 47
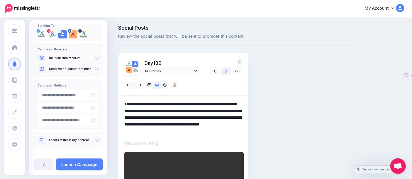
click at [225, 70] on icon at bounding box center [226, 71] width 2 height 3
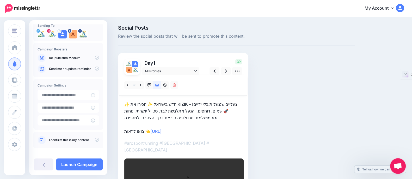
click at [210, 136] on div at bounding box center [183, 148] width 118 height 146
drag, startPoint x: 207, startPoint y: 133, endPoint x: 151, endPoint y: 132, distance: 56.0
click at [151, 132] on p "✨ חדש בישראל ✨ הכירו את KIZIK – נעליים שננעלות בלי ידיים! 🚀 שמים, דוחפים, והנעל…" at bounding box center [183, 118] width 118 height 34
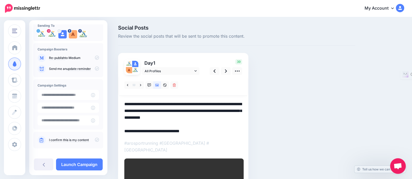
paste textarea "**********"
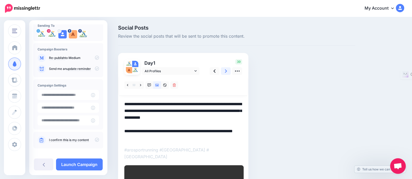
click at [229, 70] on link at bounding box center [226, 71] width 10 height 8
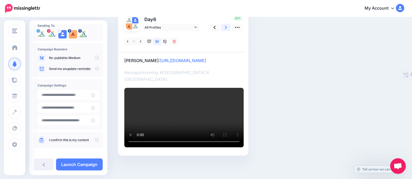
scroll to position [32, 0]
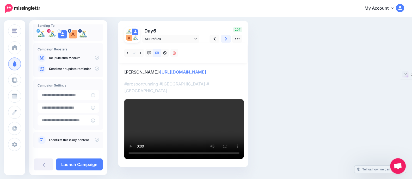
click at [227, 38] on link at bounding box center [226, 39] width 10 height 8
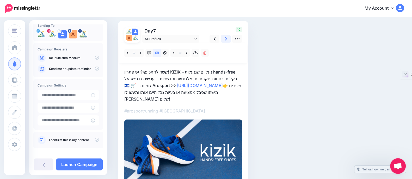
click at [227, 38] on link at bounding box center [226, 39] width 10 height 8
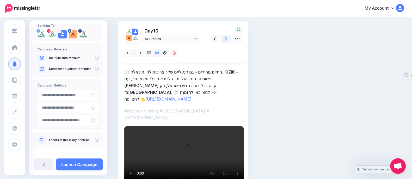
click at [227, 38] on link at bounding box center [226, 39] width 10 height 8
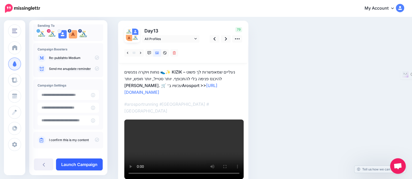
click at [88, 165] on link "Launch Campaign" at bounding box center [79, 165] width 47 height 12
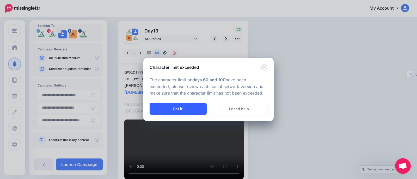
click at [201, 104] on button "Got it!" at bounding box center [177, 109] width 57 height 12
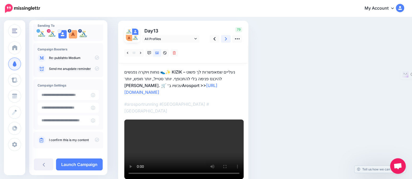
click at [223, 37] on link at bounding box center [226, 39] width 10 height 8
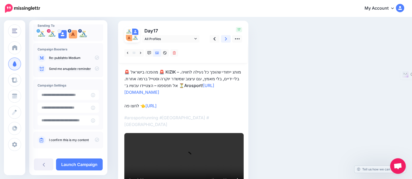
click at [223, 37] on link at bounding box center [226, 39] width 10 height 8
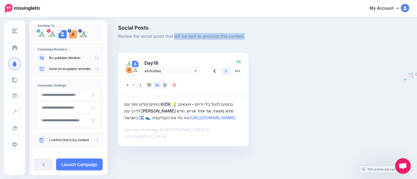
click at [223, 37] on span "Review the social posts that will be sent to promote this content." at bounding box center [238, 36] width 241 height 7
click at [226, 72] on icon at bounding box center [226, 71] width 2 height 3
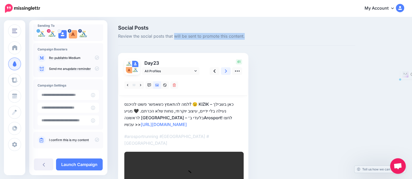
click at [226, 72] on icon at bounding box center [226, 71] width 2 height 3
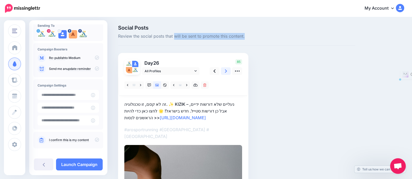
click at [226, 72] on icon at bounding box center [226, 71] width 2 height 3
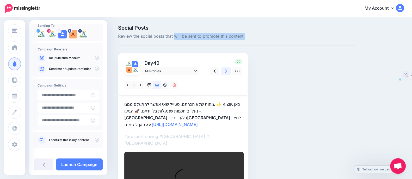
click at [226, 72] on icon at bounding box center [226, 71] width 2 height 3
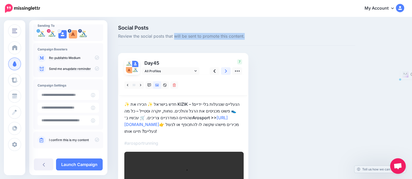
click at [226, 72] on icon at bounding box center [226, 71] width 2 height 3
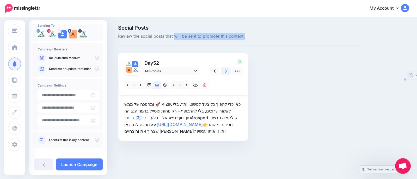
click at [226, 72] on icon at bounding box center [226, 71] width 2 height 3
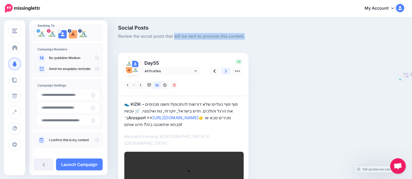
click at [226, 72] on icon at bounding box center [226, 71] width 2 height 3
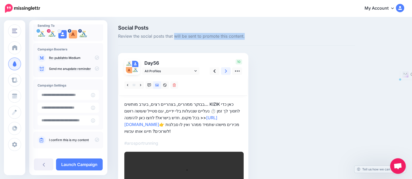
click at [226, 72] on icon at bounding box center [226, 71] width 2 height 3
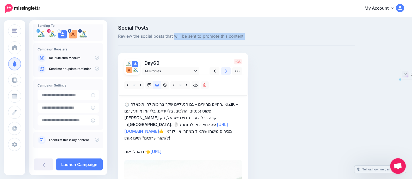
scroll to position [32, 0]
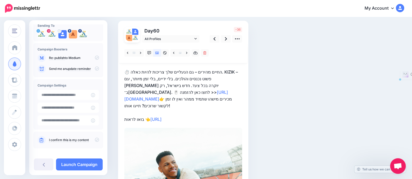
drag, startPoint x: 210, startPoint y: 113, endPoint x: 122, endPoint y: 113, distance: 88.3
click at [122, 113] on div "Day 60 All Profiles" at bounding box center [183, 166] width 130 height 290
click at [190, 112] on p "⏱️ החיים מהירים – גם הנעליים שלך צריכות להיות כאלה. KIZIK – פשוט נכנסים והולכים…" at bounding box center [183, 96] width 118 height 54
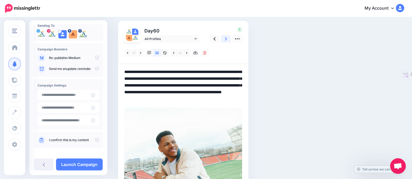
click at [223, 40] on link at bounding box center [226, 39] width 10 height 8
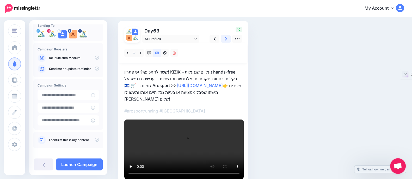
click at [223, 40] on link at bounding box center [226, 39] width 10 height 8
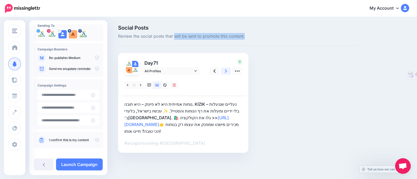
click at [223, 40] on div "Social Posts Review the social posts that will be sent to promote this content." at bounding box center [238, 35] width 241 height 21
click at [225, 72] on icon at bounding box center [226, 70] width 2 height 5
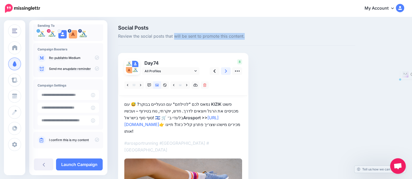
click at [225, 72] on icon at bounding box center [226, 70] width 2 height 5
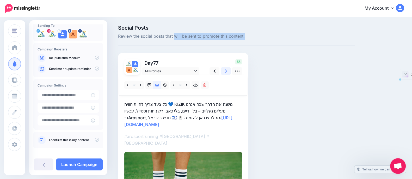
click at [225, 72] on icon at bounding box center [226, 70] width 2 height 5
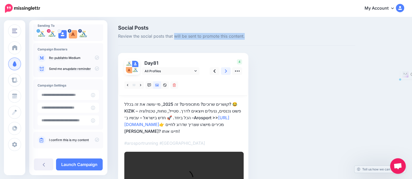
click at [225, 72] on icon at bounding box center [226, 70] width 2 height 5
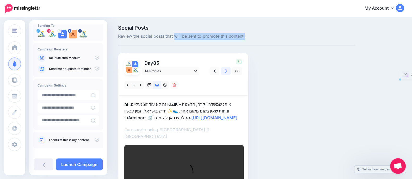
click at [225, 72] on icon at bounding box center [226, 70] width 2 height 5
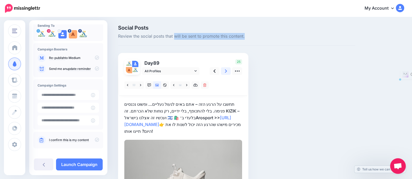
click at [225, 72] on icon at bounding box center [226, 70] width 2 height 5
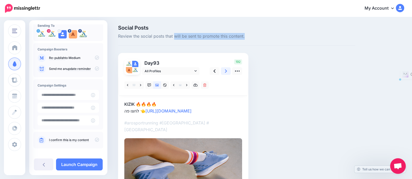
click at [225, 72] on icon at bounding box center [226, 70] width 2 height 5
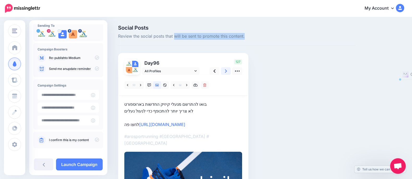
click at [225, 72] on icon at bounding box center [226, 70] width 2 height 5
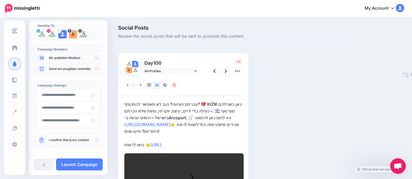
click at [208, 143] on p "עברתם פציעה? הגב לא מאפשר להתכופף? 💔 KIZIK כאן בשבילכם – נעילה בלי ידיים, עיצוב…" at bounding box center [183, 124] width 118 height 47
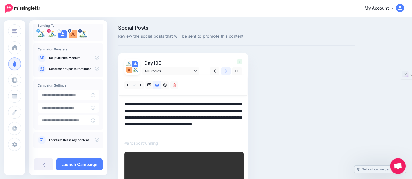
type textarea "**********"
click at [224, 69] on link at bounding box center [226, 71] width 10 height 8
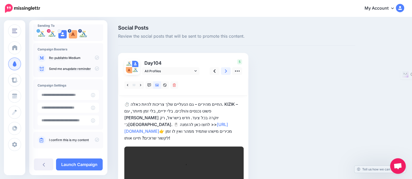
click at [224, 69] on link at bounding box center [226, 71] width 10 height 8
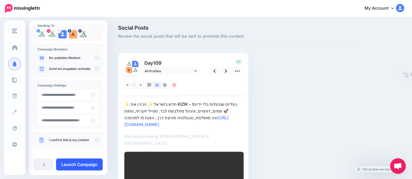
click at [71, 165] on link "Launch Campaign" at bounding box center [79, 165] width 47 height 12
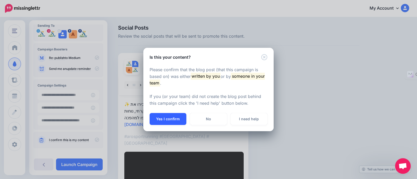
click at [162, 120] on button "Yes I confirm" at bounding box center [167, 119] width 37 height 12
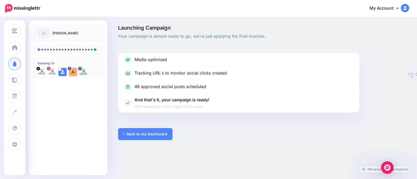
click at [147, 141] on div "Launching Campaign Your campaign is almost ready to go, we're just applying the…" at bounding box center [208, 82] width 417 height 131
click at [158, 130] on link "Back to my Dashboard" at bounding box center [145, 134] width 54 height 12
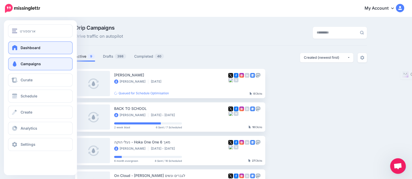
click at [18, 48] on link "Dashboard" at bounding box center [40, 47] width 65 height 13
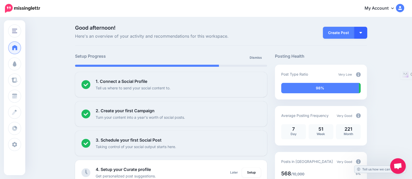
click at [361, 35] on button "button" at bounding box center [360, 33] width 13 height 12
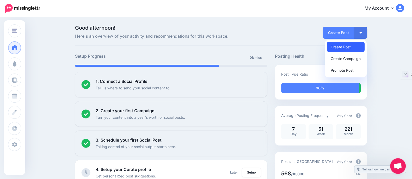
click at [344, 47] on link "Create Post" at bounding box center [346, 47] width 38 height 10
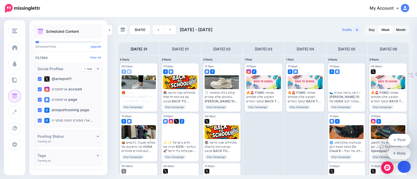
click at [404, 164] on link at bounding box center [403, 167] width 13 height 12
click at [394, 141] on icon at bounding box center [394, 140] width 3 height 4
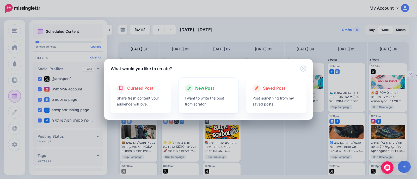
click at [229, 94] on div at bounding box center [209, 94] width 48 height 3
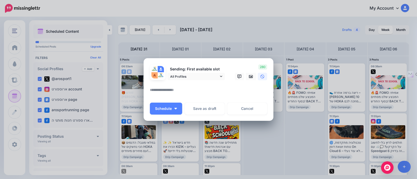
click at [171, 93] on textarea at bounding box center [210, 92] width 120 height 10
paste textarea "**********"
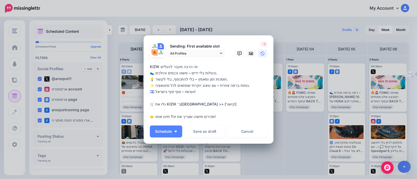
drag, startPoint x: 211, startPoint y: 106, endPoint x: 199, endPoint y: 104, distance: 11.6
click at [199, 104] on textarea "**********" at bounding box center [210, 92] width 120 height 56
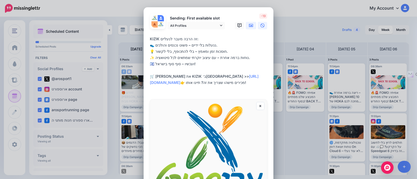
click at [250, 24] on icon at bounding box center [251, 25] width 4 height 3
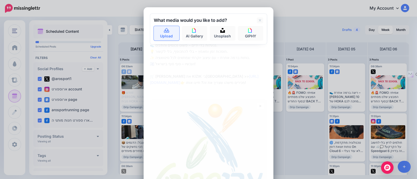
click at [166, 34] on link "Upload" at bounding box center [167, 33] width 26 height 15
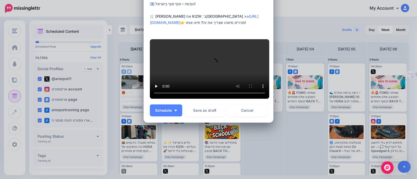
scroll to position [163, 0]
click at [175, 117] on button "Schedule" at bounding box center [166, 111] width 32 height 12
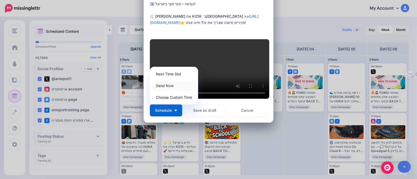
click at [169, 91] on link "Send Now" at bounding box center [174, 86] width 44 height 10
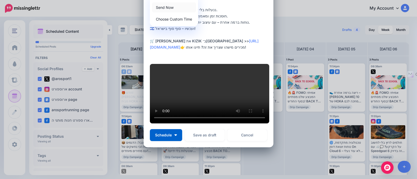
scroll to position [0, 0]
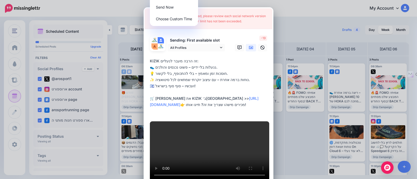
click at [217, 109] on textarea "**********" at bounding box center [210, 86] width 120 height 56
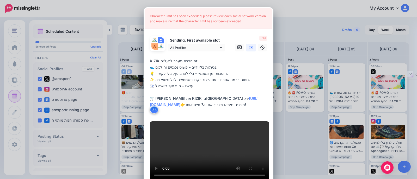
click at [179, 93] on textarea "**********" at bounding box center [210, 86] width 120 height 56
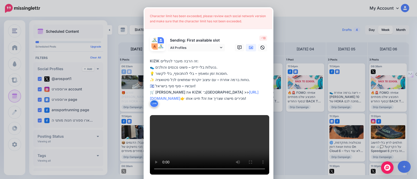
click at [232, 107] on textarea "**********" at bounding box center [210, 83] width 120 height 50
drag, startPoint x: 230, startPoint y: 106, endPoint x: 149, endPoint y: 106, distance: 80.7
click at [150, 106] on div "**********" at bounding box center [208, 84] width 117 height 52
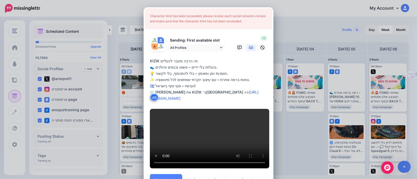
type textarea "**********"
click at [150, 97] on button "Link" at bounding box center [154, 97] width 9 height 8
click at [158, 98] on textarea "**********" at bounding box center [210, 80] width 120 height 44
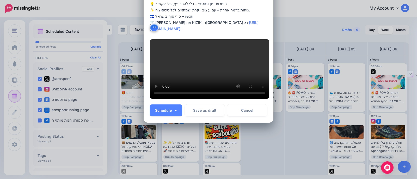
scroll to position [222, 0]
click at [157, 111] on span "Schedule" at bounding box center [163, 111] width 17 height 4
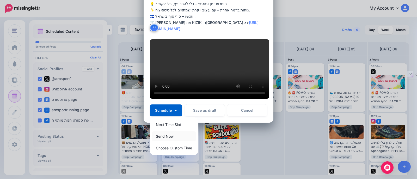
click at [165, 136] on link "Send Now" at bounding box center [174, 137] width 44 height 10
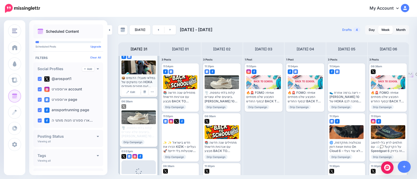
scroll to position [98, 0]
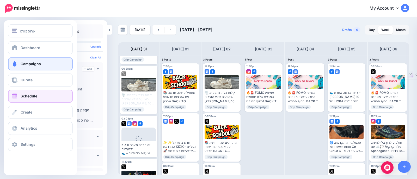
click at [26, 63] on span "Campaigns" at bounding box center [31, 64] width 20 height 4
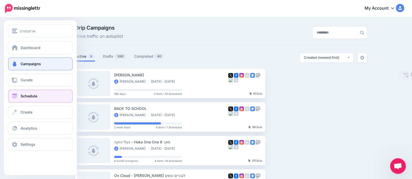
click at [29, 95] on span "Schedule" at bounding box center [29, 96] width 17 height 4
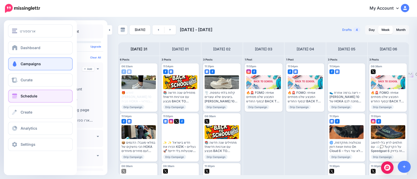
click at [56, 64] on link "Campaigns" at bounding box center [40, 64] width 65 height 13
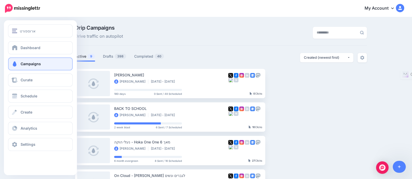
click at [15, 66] on span at bounding box center [14, 63] width 7 height 5
click at [16, 59] on link "Campaigns" at bounding box center [40, 64] width 65 height 13
click at [12, 48] on span at bounding box center [14, 47] width 7 height 5
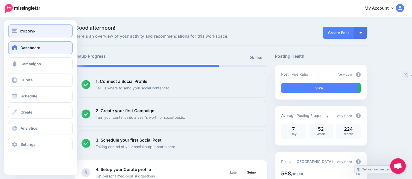
click at [13, 30] on img "button" at bounding box center [14, 31] width 5 height 5
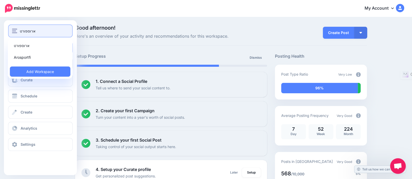
click at [13, 30] on img "button" at bounding box center [14, 31] width 5 height 5
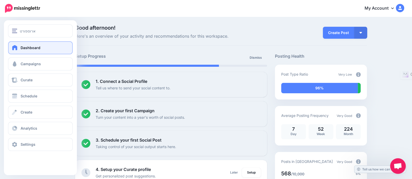
click at [29, 50] on link "Dashboard" at bounding box center [40, 47] width 65 height 13
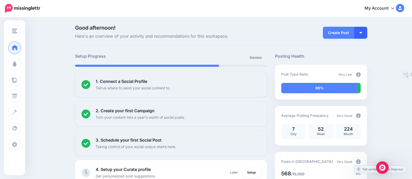
click at [366, 32] on button "button" at bounding box center [360, 33] width 13 height 12
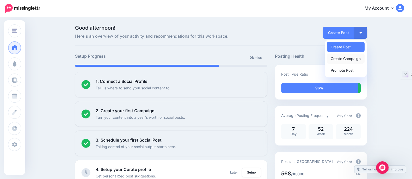
click at [352, 61] on link "Create Campaign" at bounding box center [346, 59] width 38 height 10
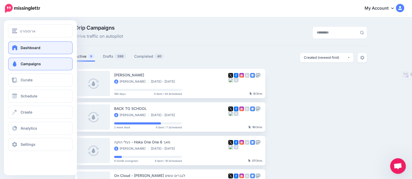
click at [18, 49] on link "Dashboard" at bounding box center [40, 47] width 65 height 13
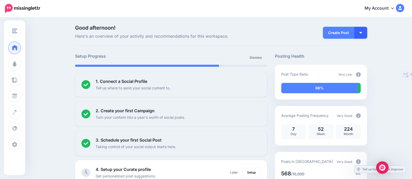
click at [364, 29] on button "button" at bounding box center [360, 33] width 13 height 12
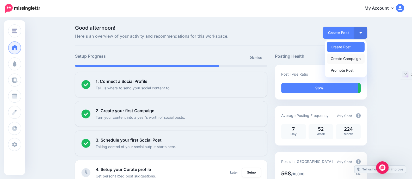
click at [356, 58] on link "Create Campaign" at bounding box center [346, 59] width 38 height 10
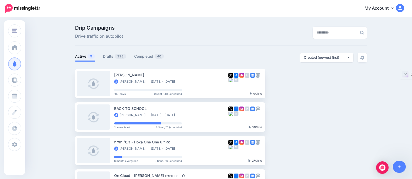
click at [226, 34] on div "Drip Campaigns Drive traffic on autopilot" at bounding box center [171, 32] width 200 height 15
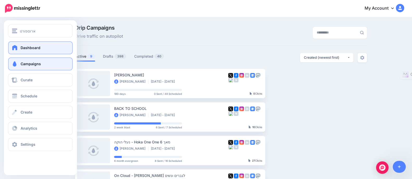
click at [34, 45] on link "Dashboard" at bounding box center [40, 47] width 65 height 13
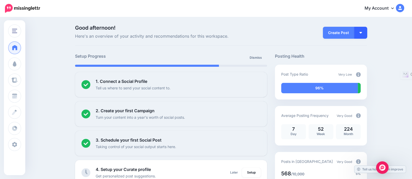
click at [360, 34] on button "button" at bounding box center [360, 33] width 13 height 12
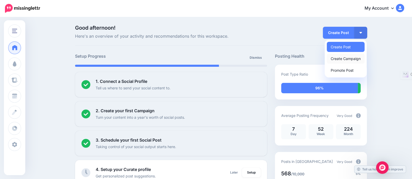
click at [344, 58] on link "Create Campaign" at bounding box center [346, 59] width 38 height 10
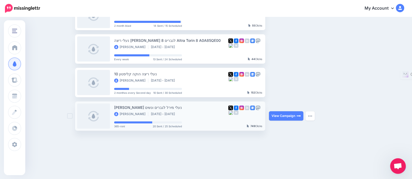
scroll to position [240, 0]
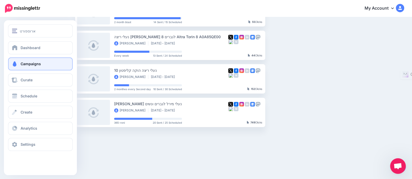
click at [17, 61] on link "Campaigns" at bounding box center [40, 64] width 65 height 13
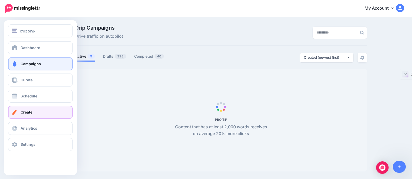
click at [27, 114] on span "Create" at bounding box center [27, 112] width 12 height 4
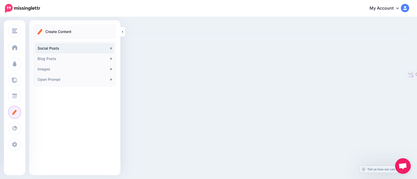
click at [101, 49] on link "Social Posts" at bounding box center [74, 48] width 79 height 10
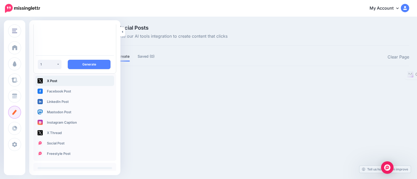
scroll to position [44, 0]
